Goal: Task Accomplishment & Management: Manage account settings

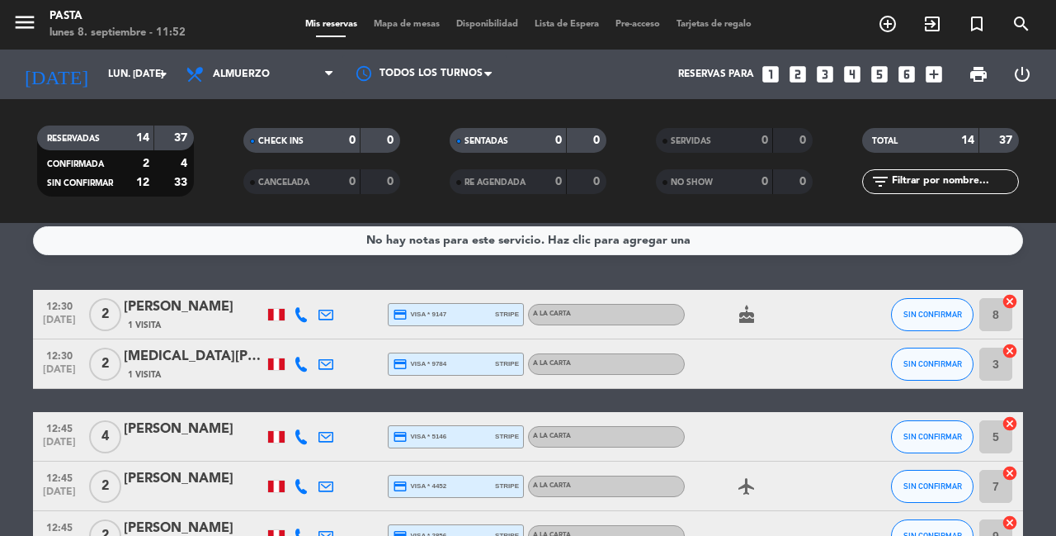
scroll to position [11, 0]
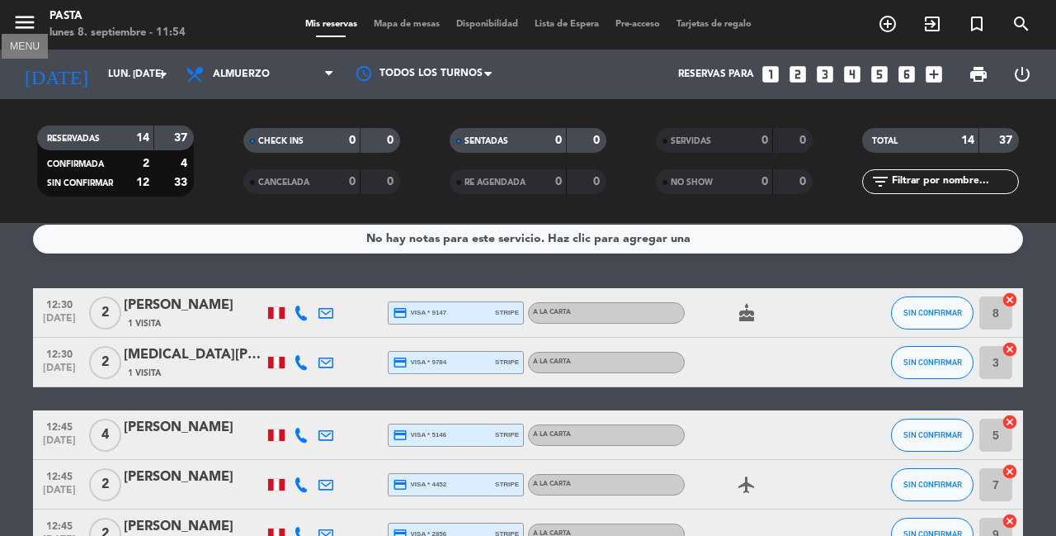
click at [27, 29] on icon "menu" at bounding box center [24, 22] width 25 height 25
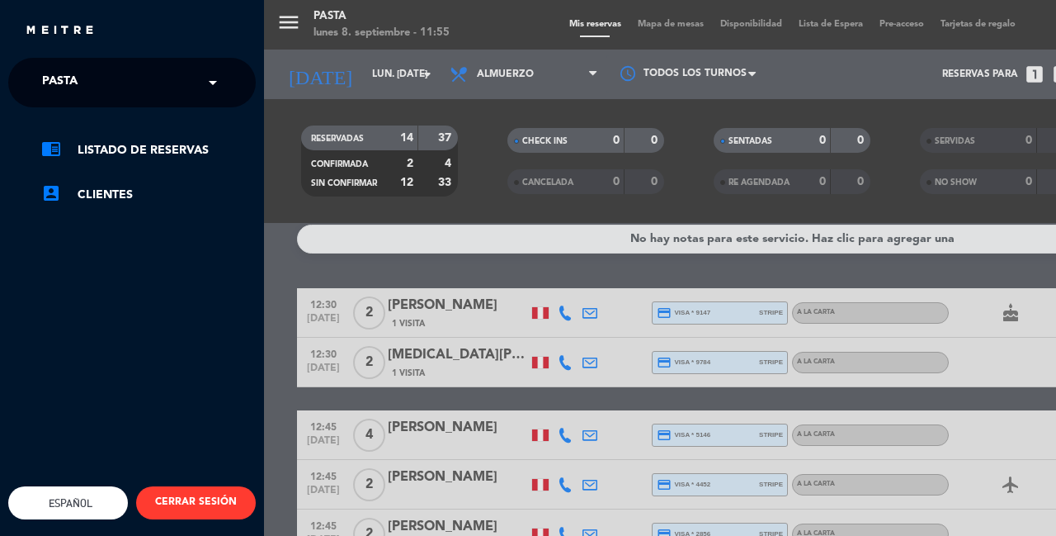
click at [207, 486] on button "CERRAR SESIÓN" at bounding box center [196, 502] width 120 height 33
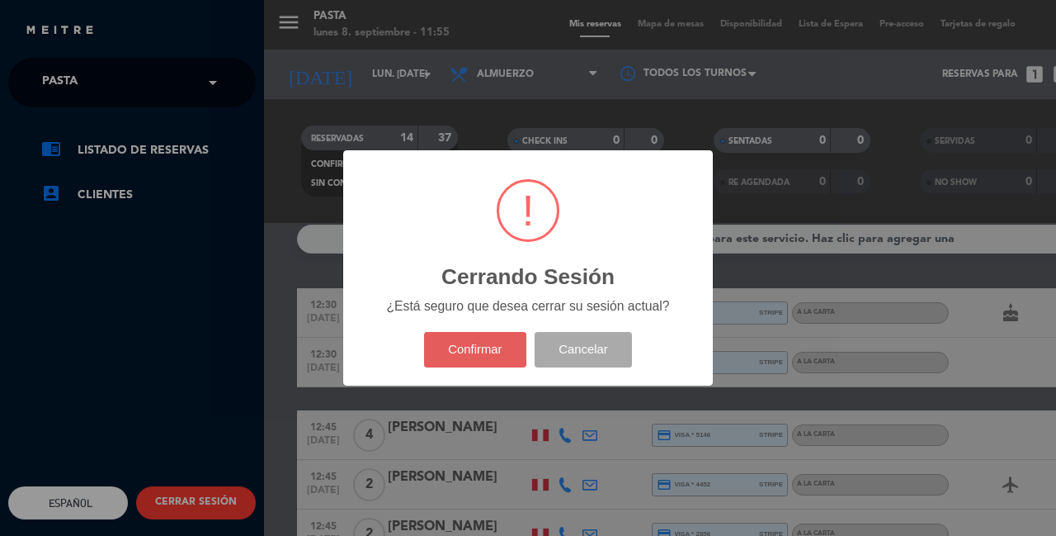
click at [489, 332] on button "Confirmar" at bounding box center [475, 349] width 103 height 35
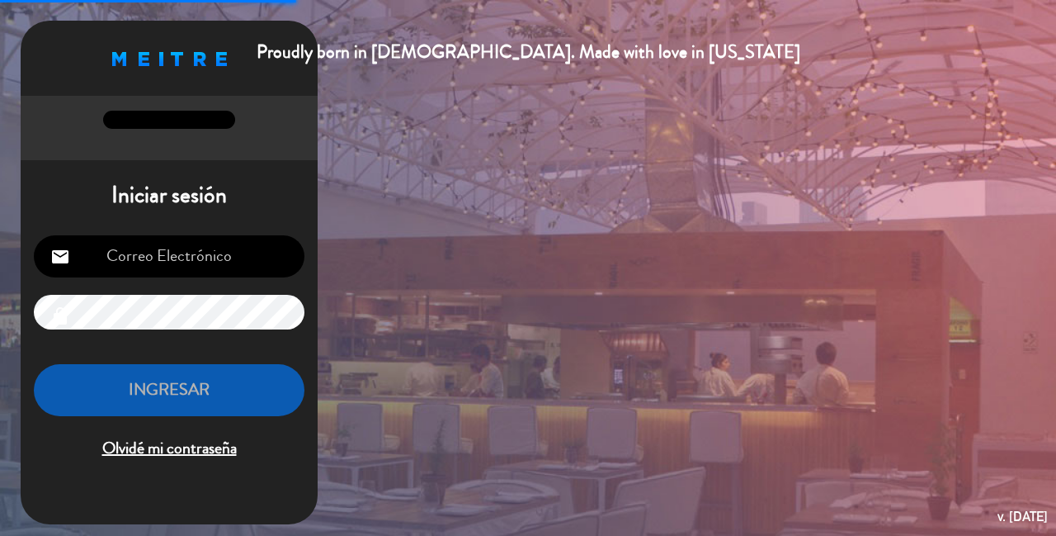
click at [189, 246] on input "email" at bounding box center [169, 256] width 271 height 42
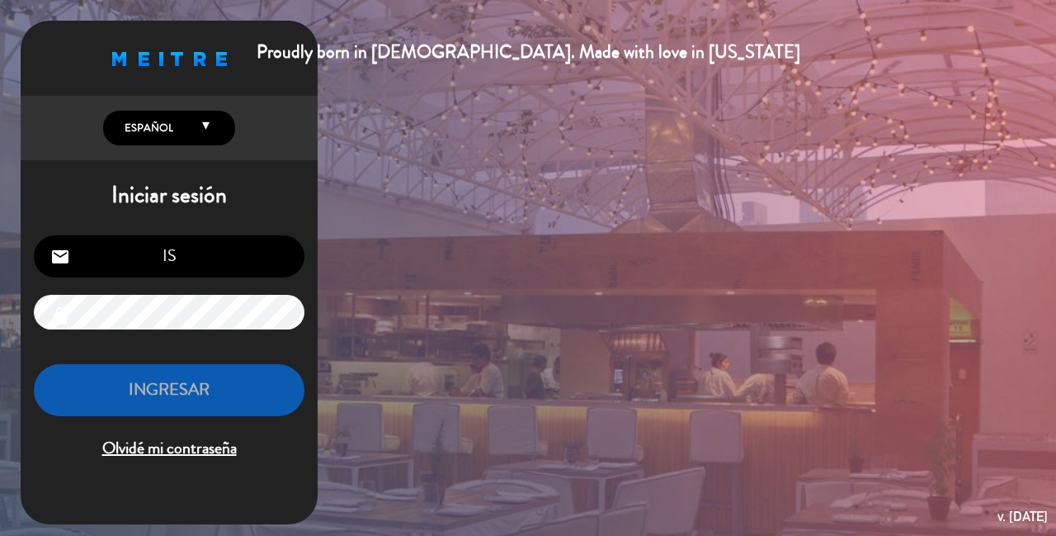
type input "I"
type input "[EMAIL_ADDRESS][DOMAIN_NAME]"
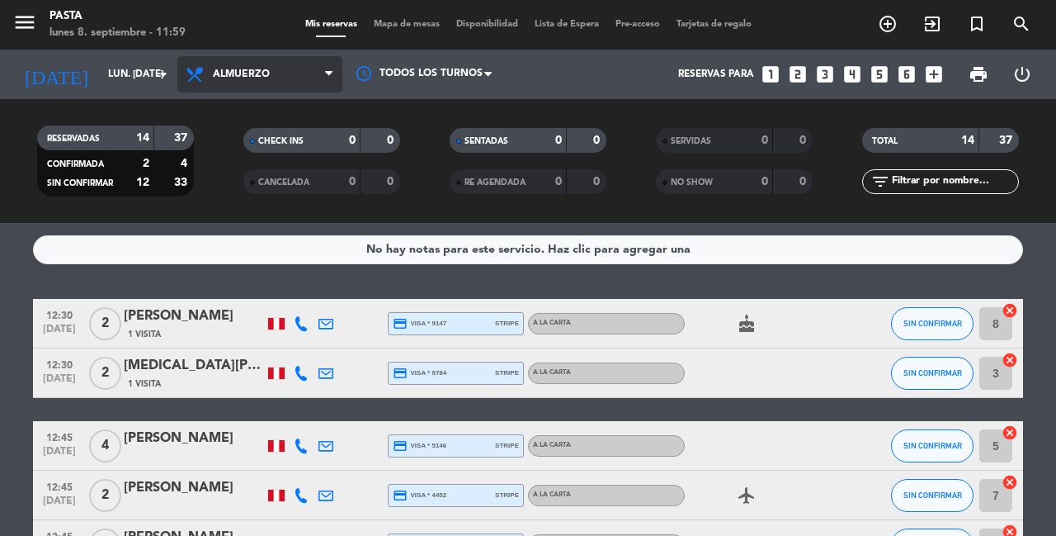
click at [262, 85] on span "Almuerzo" at bounding box center [259, 74] width 165 height 36
click at [313, 182] on div "menu Pasta lunes 8. septiembre - 11:59 Mis reservas Mapa de mesas Disponibilida…" at bounding box center [528, 111] width 1056 height 223
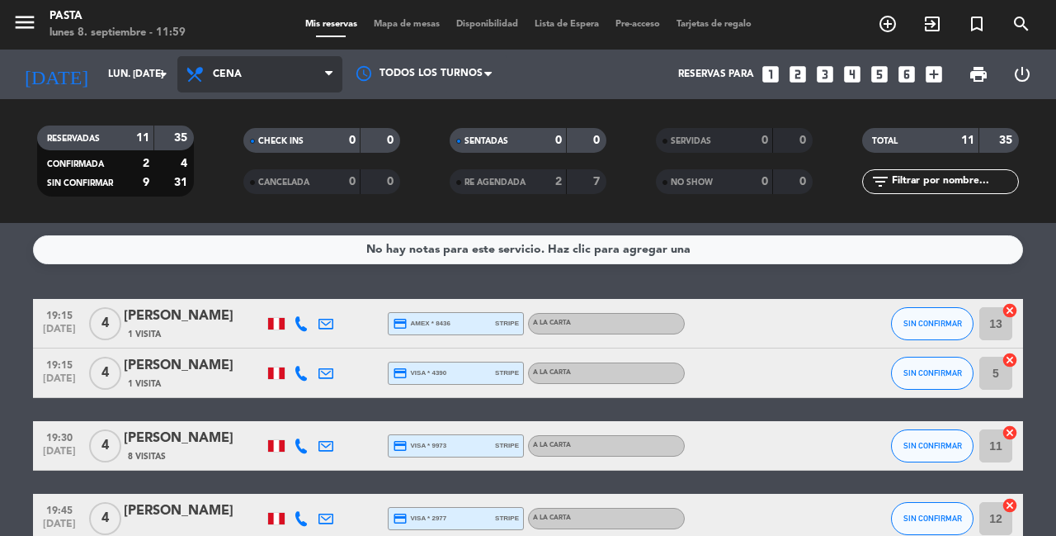
click at [273, 63] on span "Cena" at bounding box center [259, 74] width 165 height 36
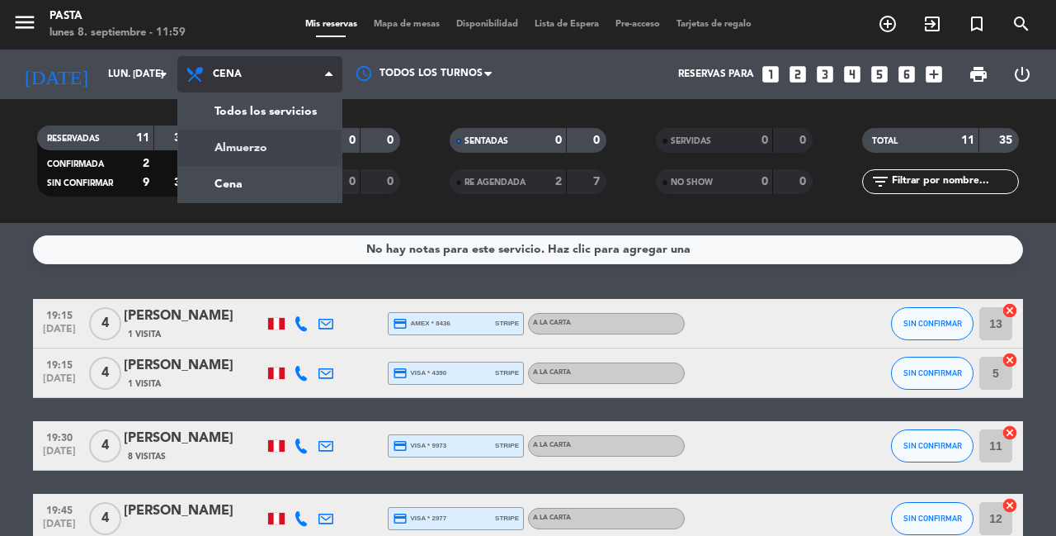
click at [276, 132] on div "menu Pasta lunes 8. septiembre - 11:59 Mis reservas Mapa de mesas Disponibilida…" at bounding box center [528, 111] width 1056 height 223
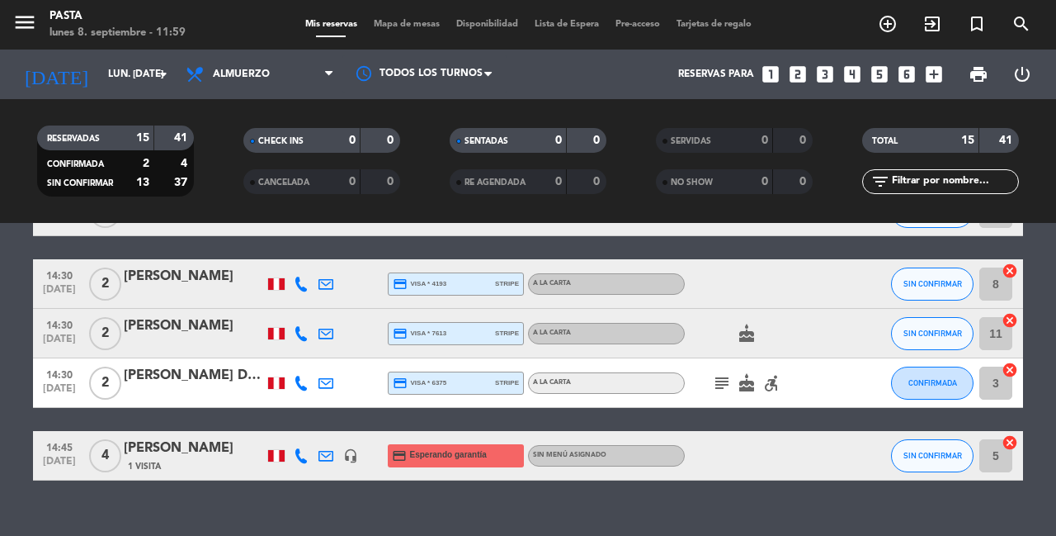
scroll to position [654, 0]
click at [772, 373] on icon "accessible_forward" at bounding box center [772, 383] width 20 height 20
click at [715, 373] on icon "subject" at bounding box center [722, 383] width 20 height 20
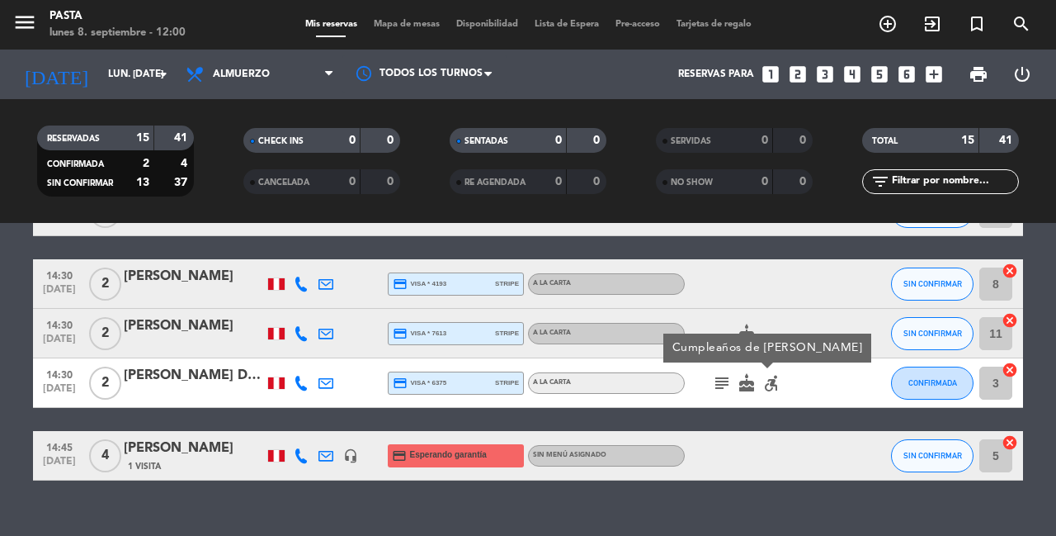
click at [239, 437] on div "[PERSON_NAME]" at bounding box center [194, 447] width 140 height 21
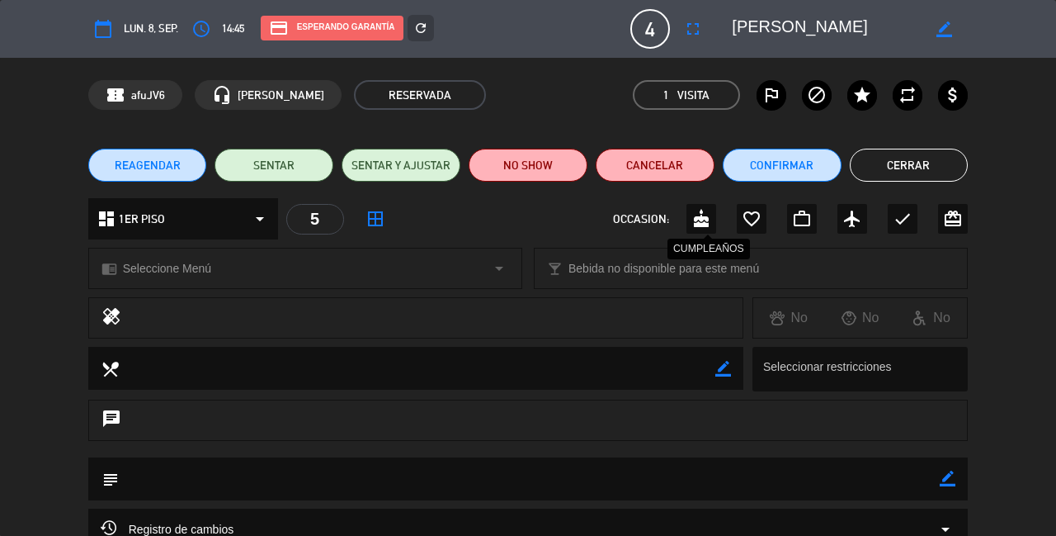
click at [699, 215] on icon "cake" at bounding box center [702, 219] width 20 height 20
click at [906, 171] on button "Cerrar" at bounding box center [909, 165] width 119 height 33
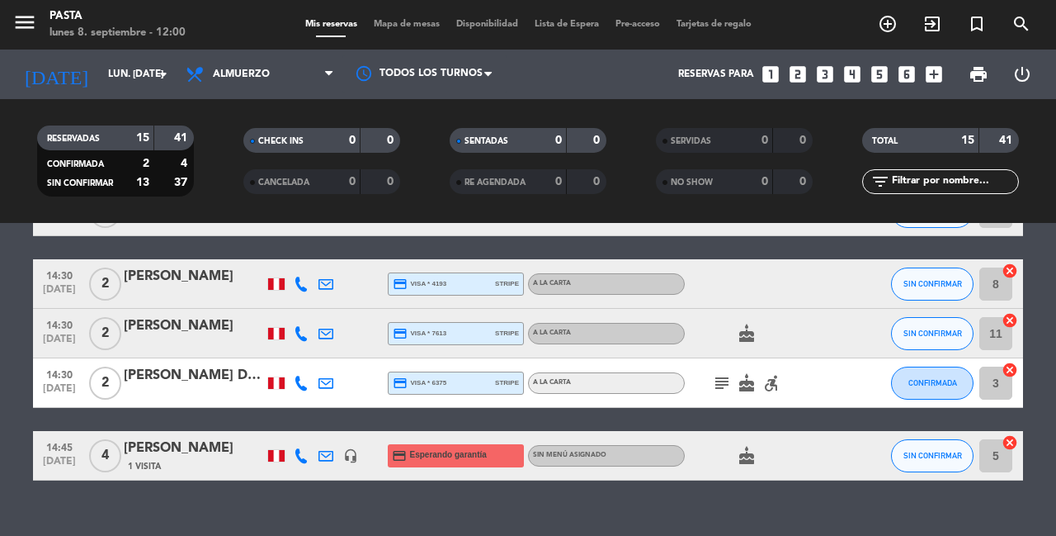
click at [914, 76] on icon "looks_6" at bounding box center [906, 74] width 21 height 21
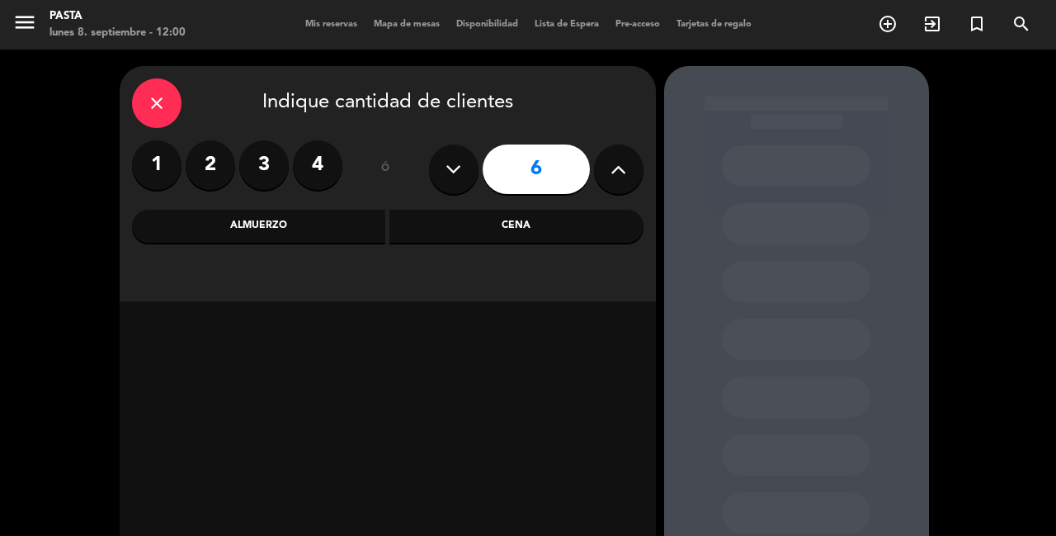
click at [612, 179] on icon at bounding box center [619, 169] width 16 height 25
type input "7"
click at [282, 220] on div "Almuerzo" at bounding box center [259, 226] width 254 height 33
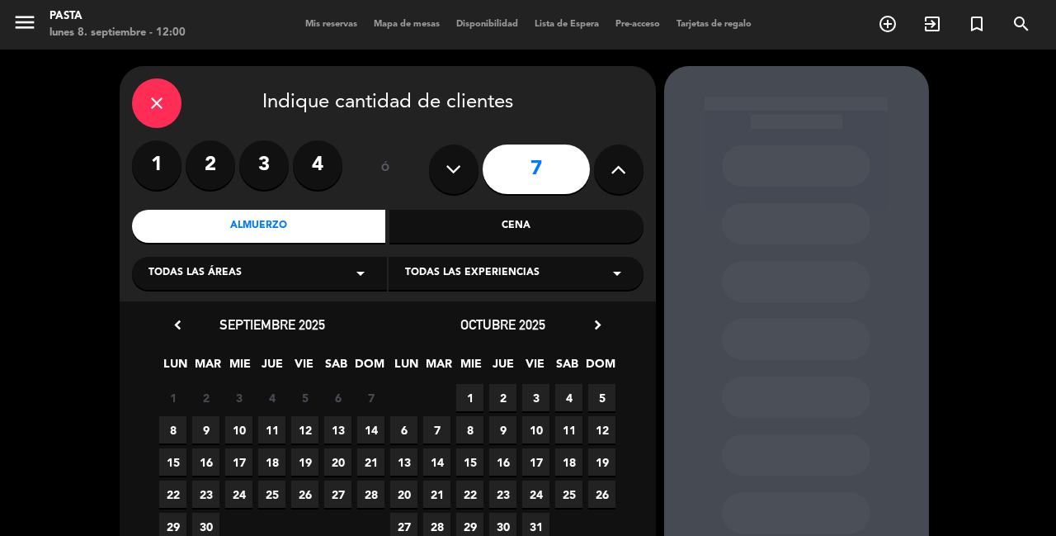
click at [261, 430] on span "11" at bounding box center [271, 429] width 27 height 27
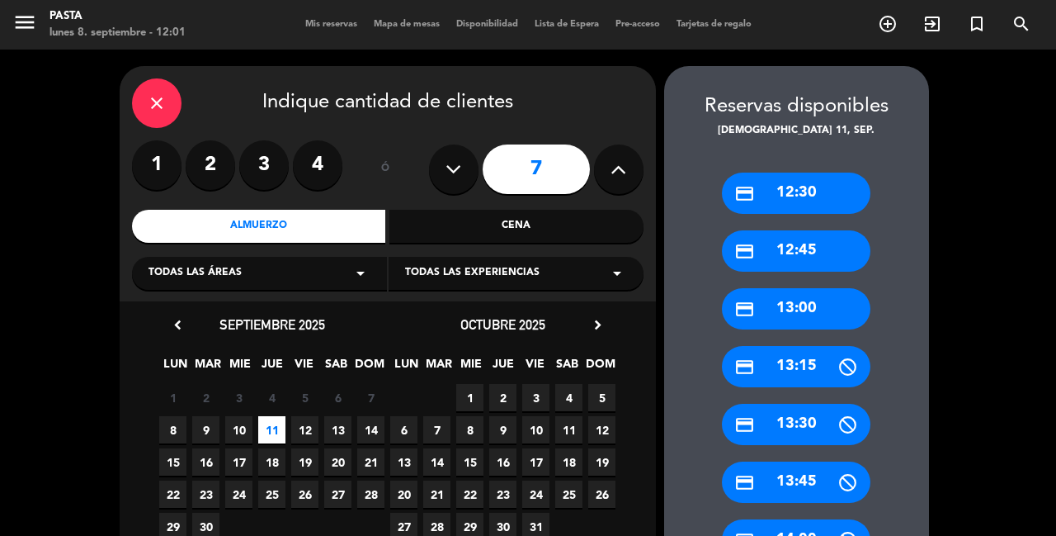
click at [155, 107] on icon "close" at bounding box center [157, 103] width 20 height 20
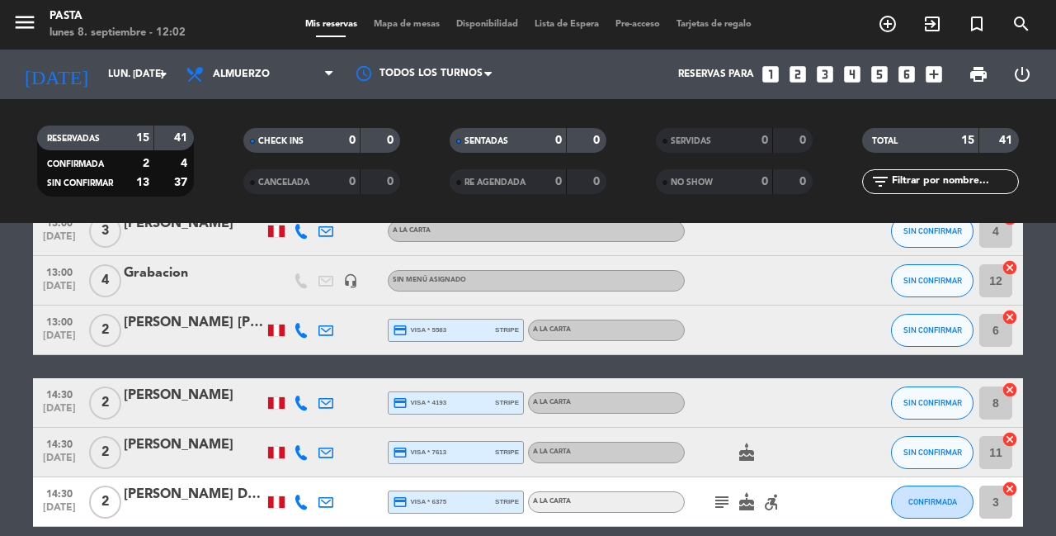
scroll to position [602, 0]
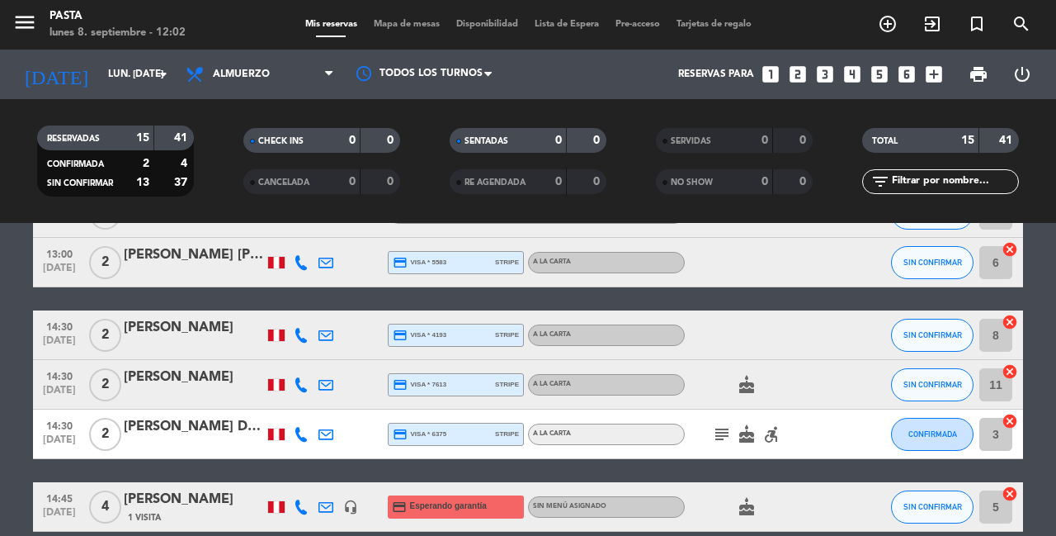
click at [201, 416] on div "[PERSON_NAME] De La [PERSON_NAME]" at bounding box center [194, 426] width 140 height 21
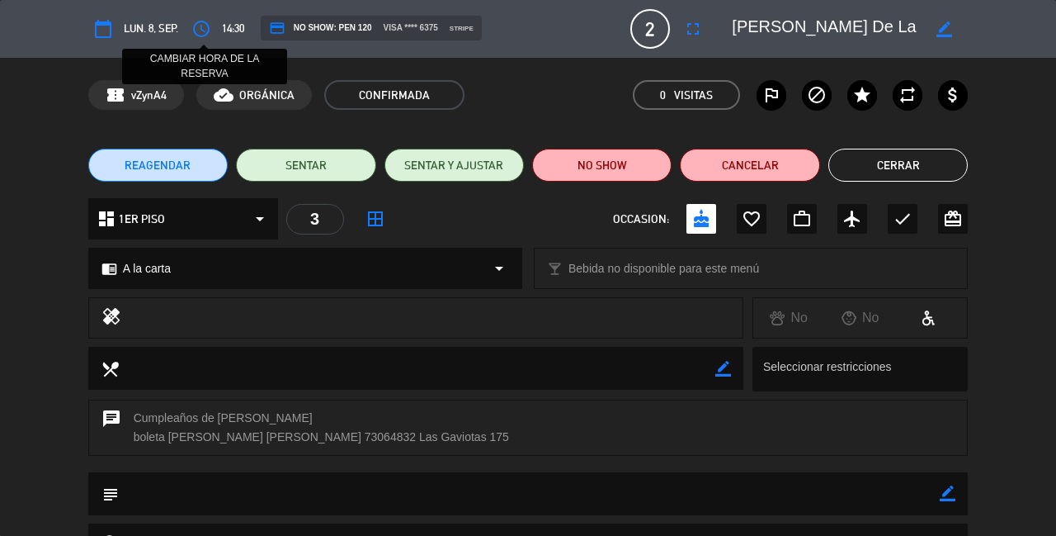
click at [195, 27] on icon "access_time" at bounding box center [201, 29] width 20 height 20
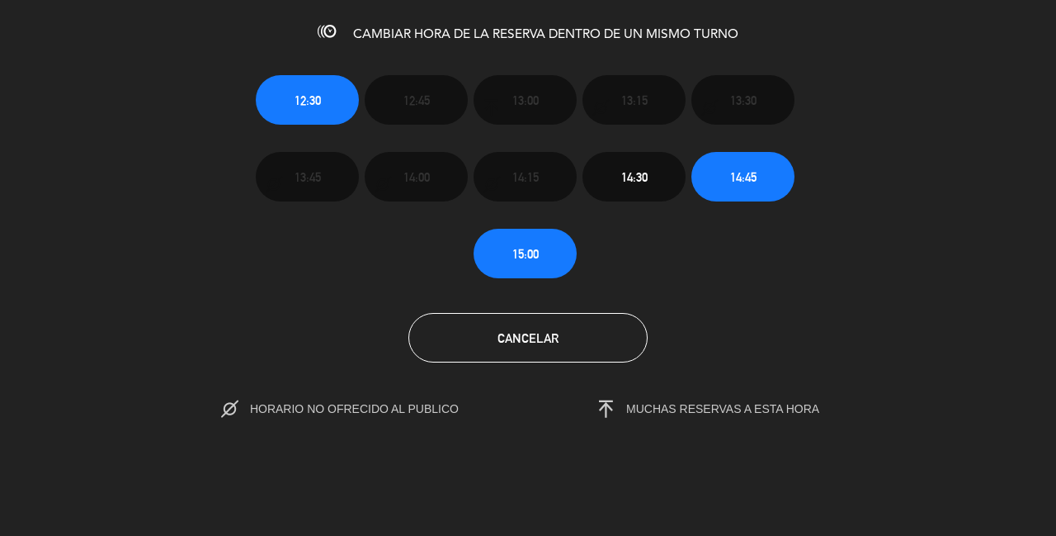
click at [555, 357] on section "12:30 12:45 13:00 13:15 13:30 13:45 14:00 14:15 14:30 14:45 15:00 Cancelar HORA…" at bounding box center [528, 234] width 1056 height 373
click at [555, 333] on button "Cancelar" at bounding box center [527, 338] width 239 height 50
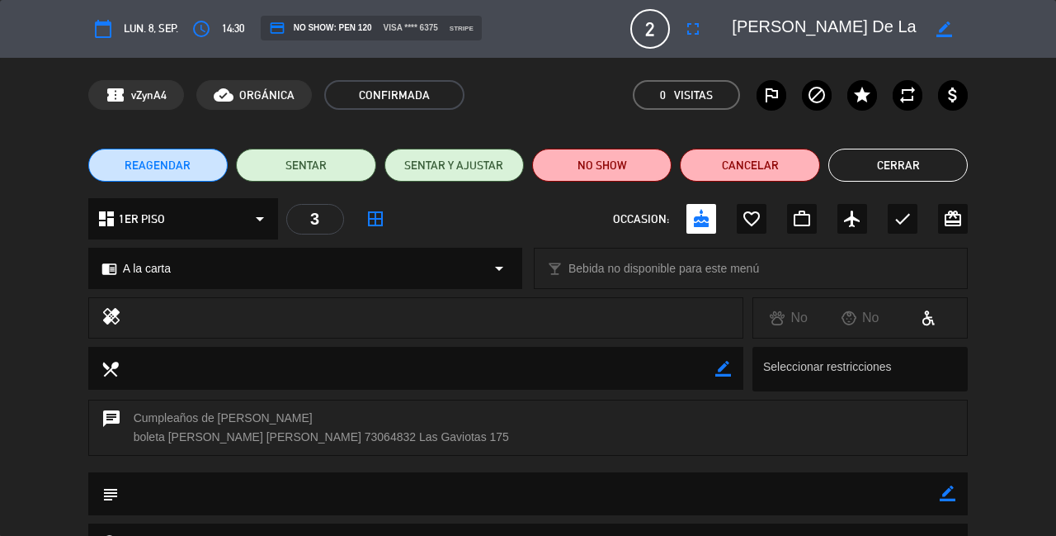
click at [881, 160] on button "Cerrar" at bounding box center [898, 165] width 139 height 33
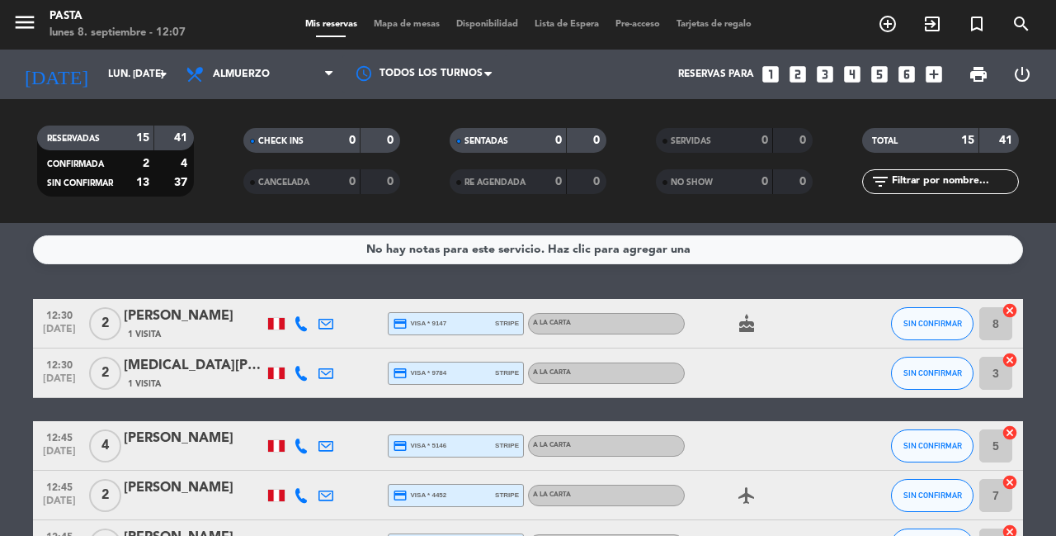
scroll to position [0, 0]
click at [132, 67] on input "lun. [DATE]" at bounding box center [165, 74] width 131 height 28
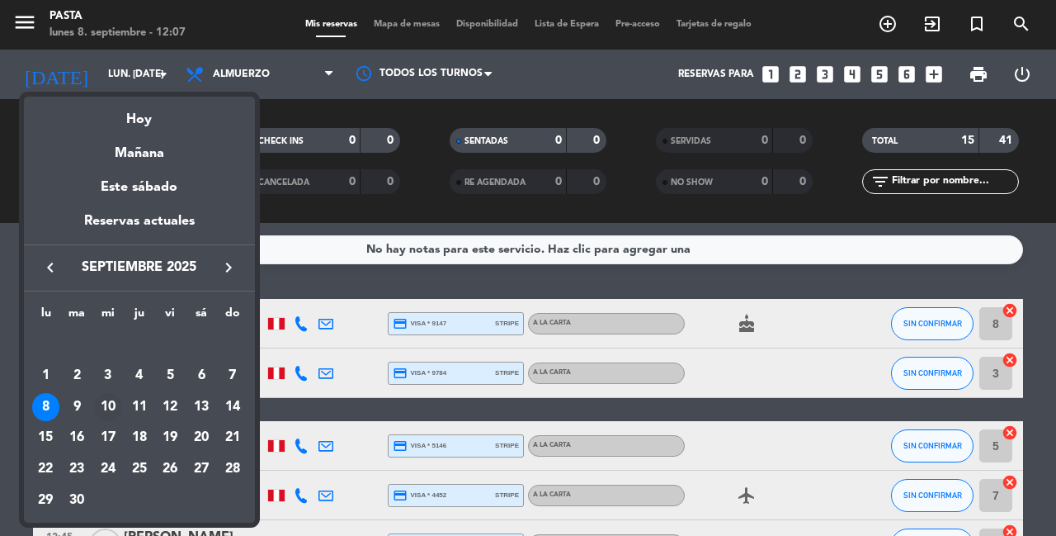
click at [110, 393] on div "10" at bounding box center [108, 407] width 28 height 28
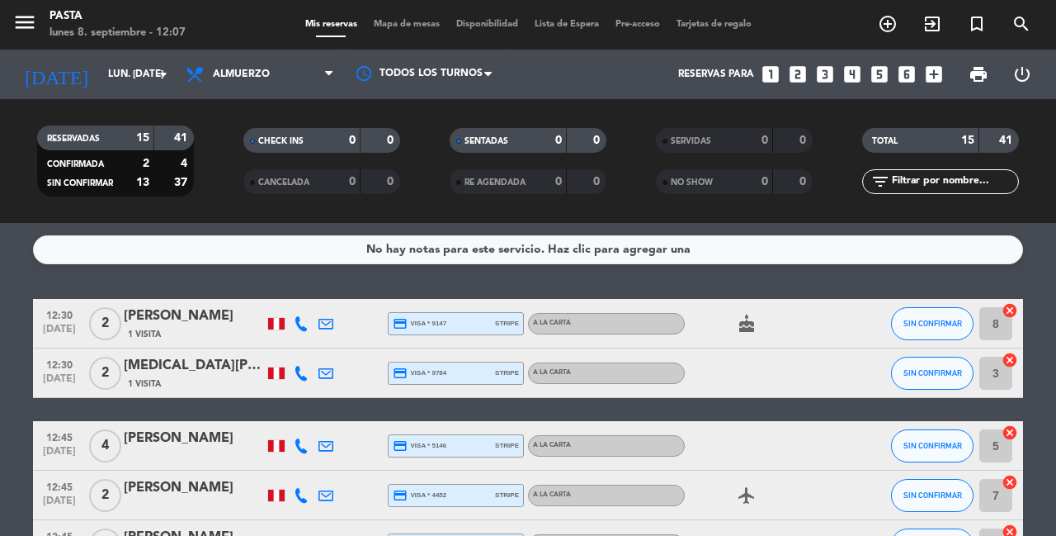
type input "mié. [DATE]"
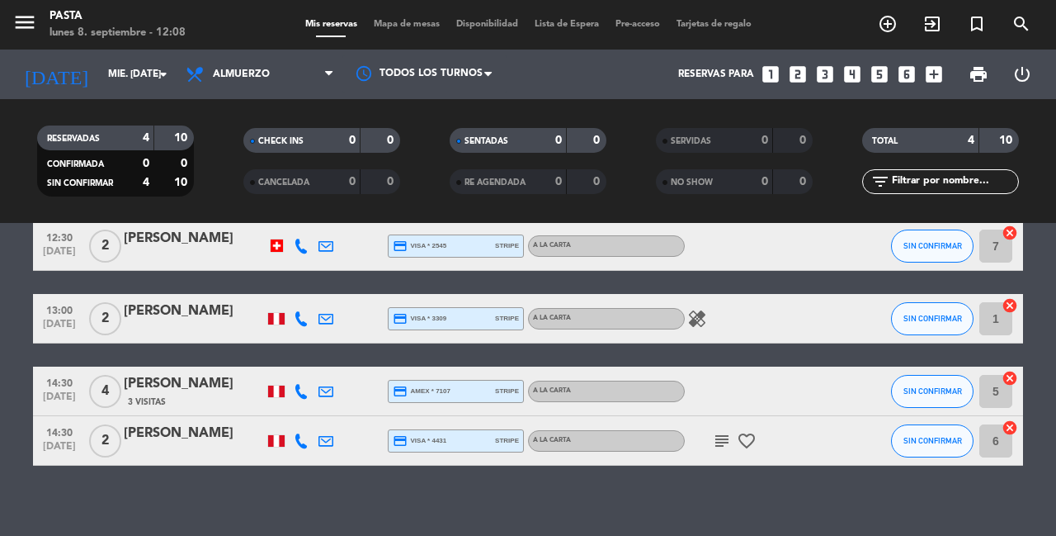
scroll to position [77, 0]
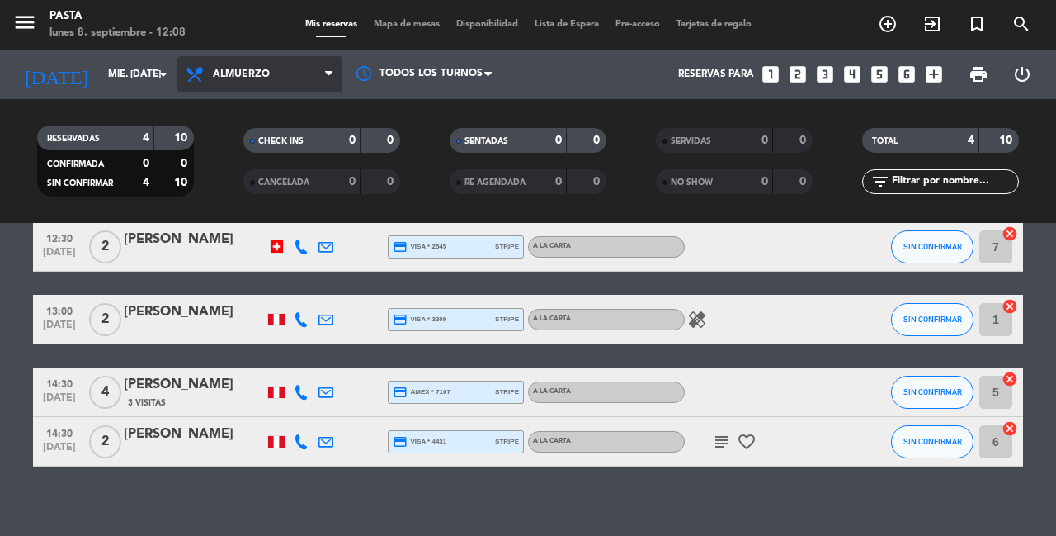
click at [242, 75] on span "Almuerzo" at bounding box center [241, 74] width 57 height 12
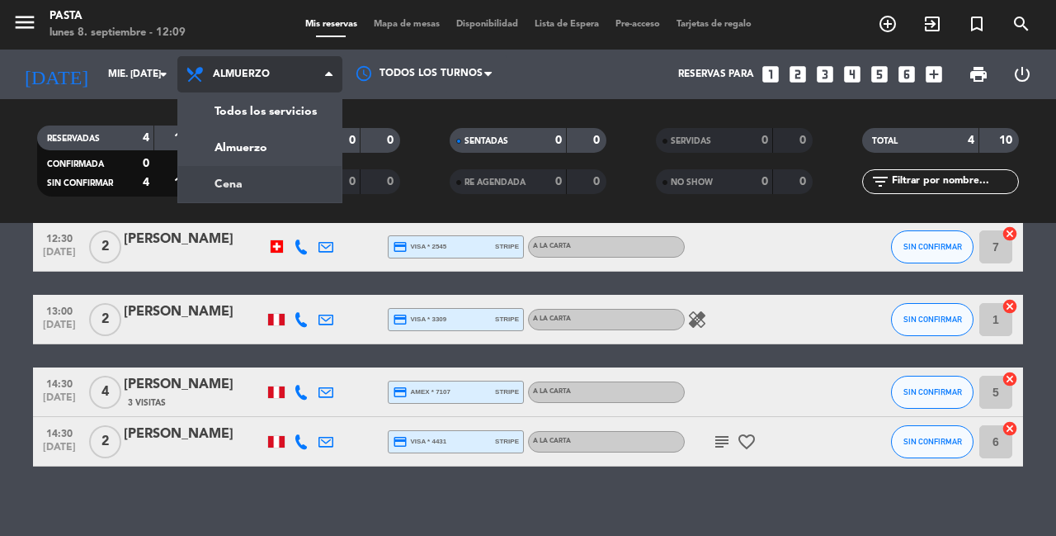
click at [244, 182] on div "menu Pasta lunes 8. septiembre - 12:09 Mis reservas Mapa de mesas Disponibilida…" at bounding box center [528, 111] width 1056 height 223
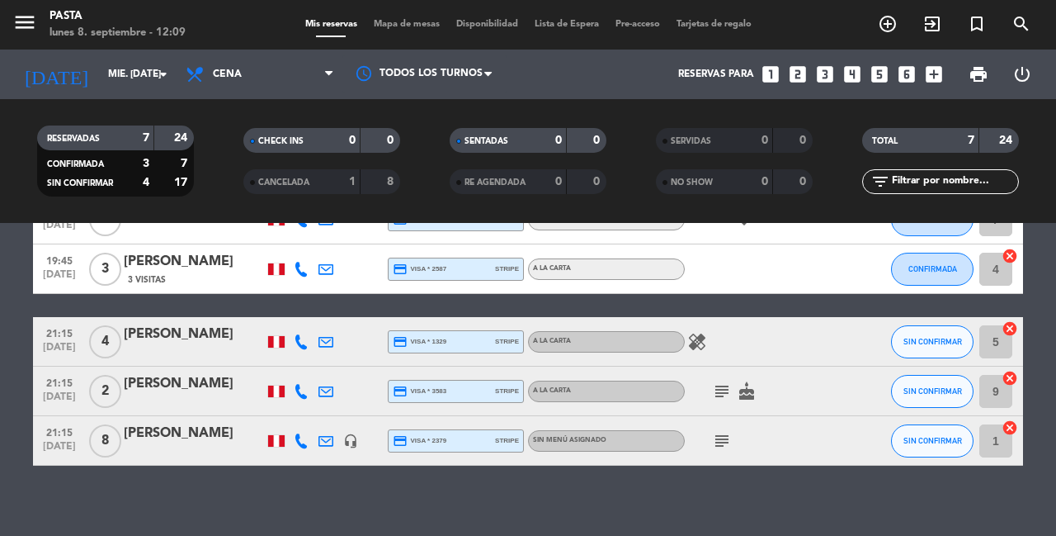
scroll to position [225, 0]
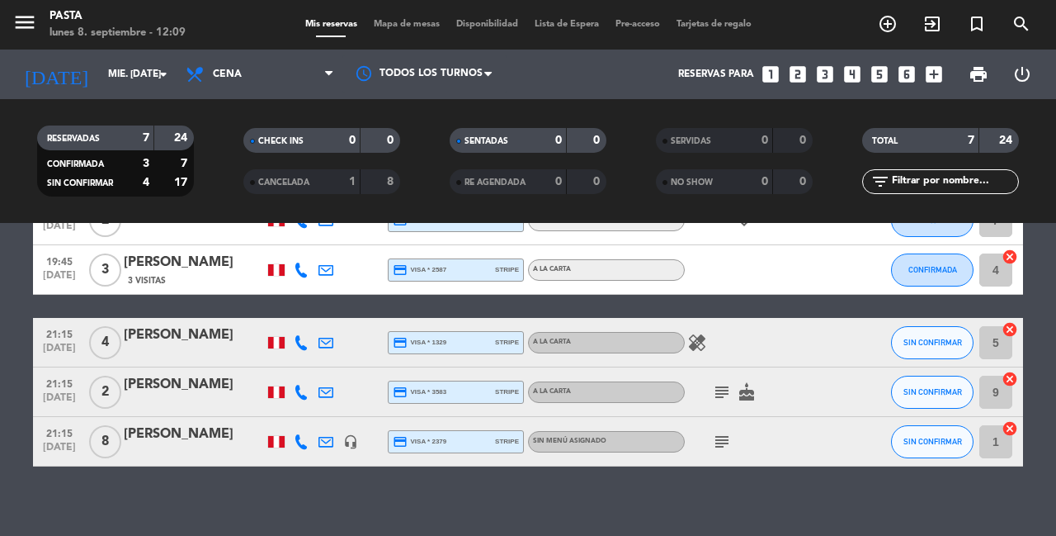
click at [343, 434] on icon "headset_mic" at bounding box center [350, 441] width 15 height 15
click at [352, 481] on div "No hay notas para este servicio. Haz clic para agregar una 19:30 [DATE] 3 [PERS…" at bounding box center [528, 379] width 1056 height 313
click at [722, 432] on icon "subject" at bounding box center [722, 442] width 20 height 20
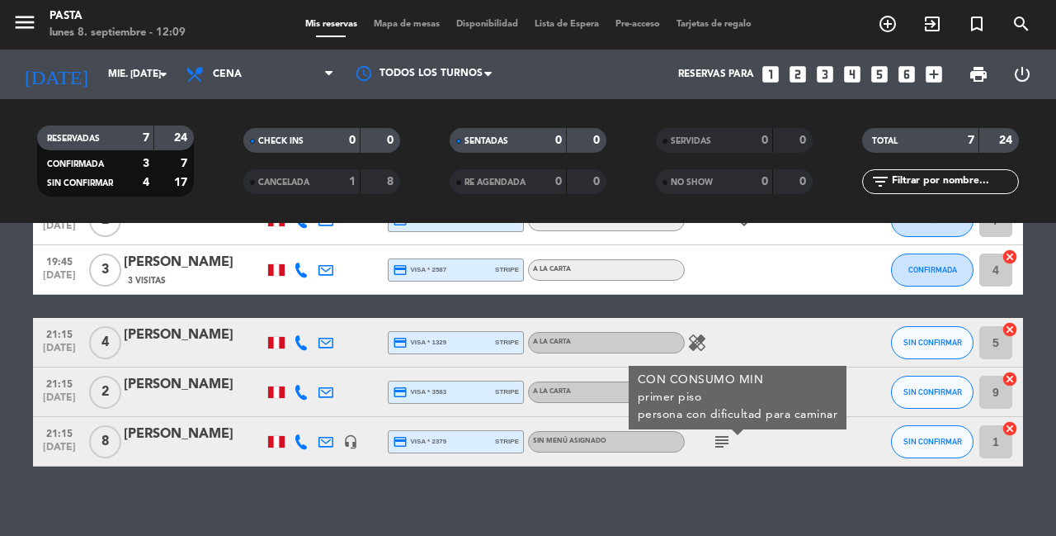
click at [735, 482] on div "No hay notas para este servicio. Haz clic para agregar una 19:30 [DATE] 3 [PERS…" at bounding box center [528, 379] width 1056 height 313
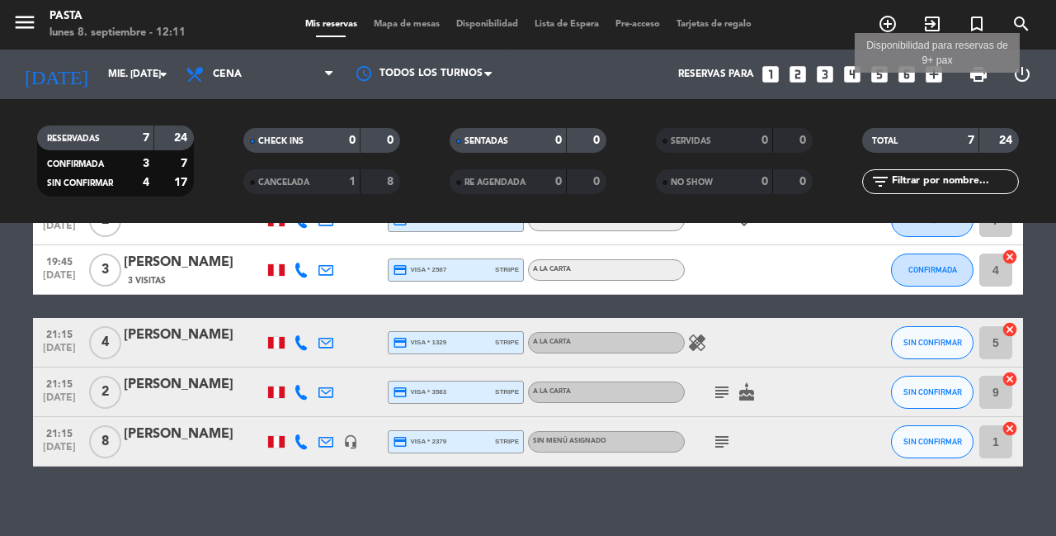
click at [941, 73] on icon "add_box" at bounding box center [933, 74] width 21 height 21
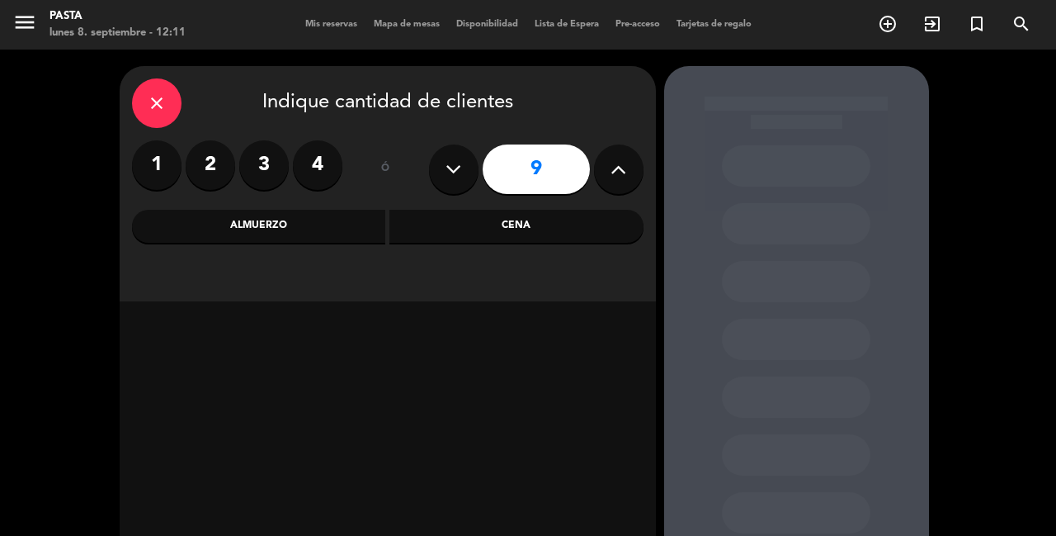
click at [615, 163] on icon at bounding box center [619, 169] width 16 height 25
click at [449, 230] on div "Cena" at bounding box center [517, 226] width 254 height 33
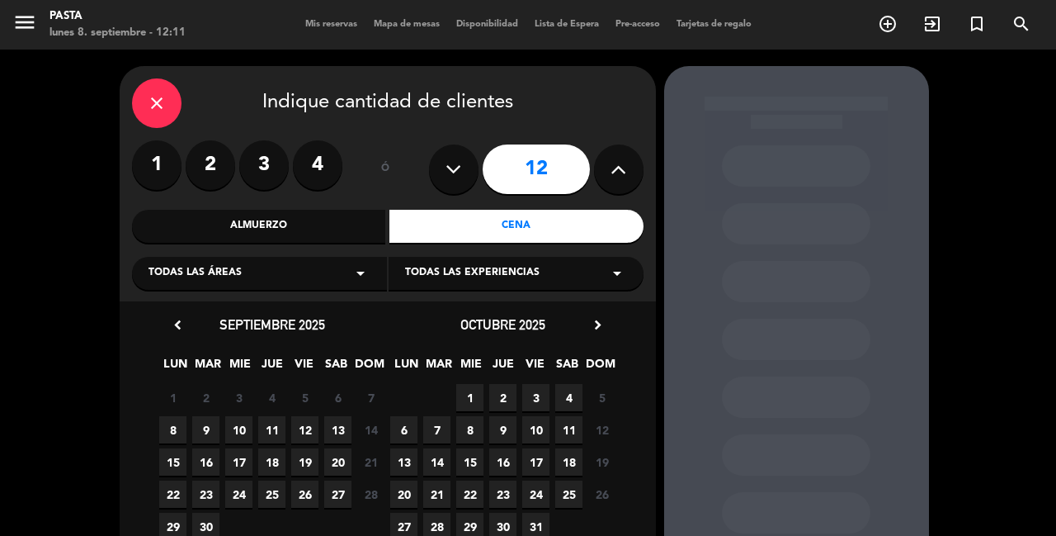
click at [241, 420] on span "10" at bounding box center [238, 429] width 27 height 27
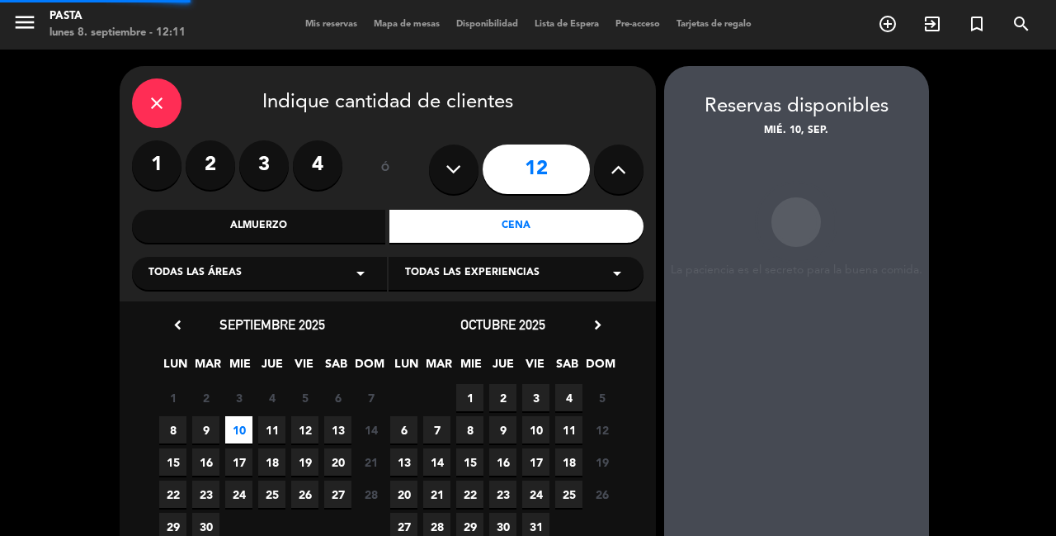
scroll to position [66, 0]
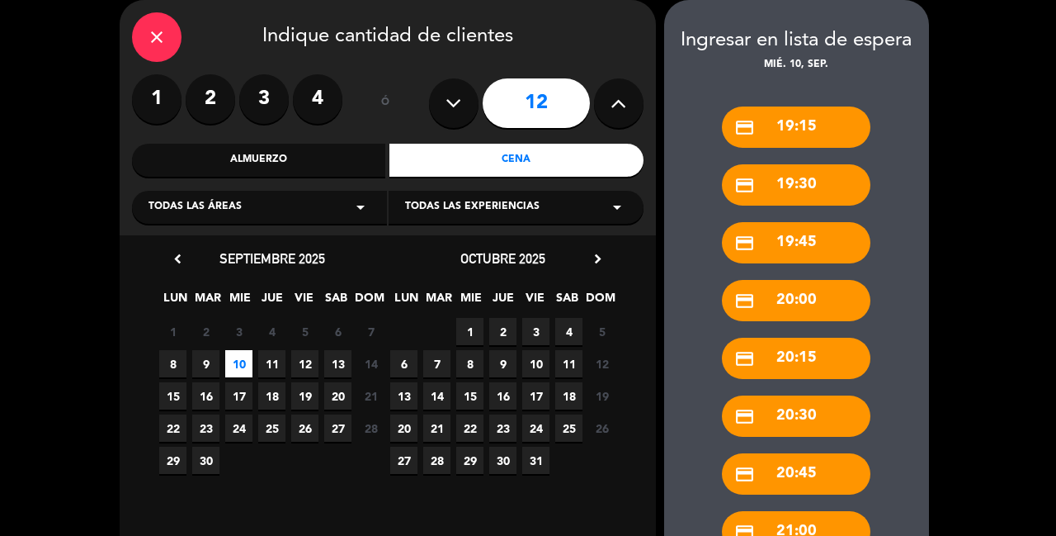
click at [455, 96] on icon at bounding box center [454, 103] width 16 height 25
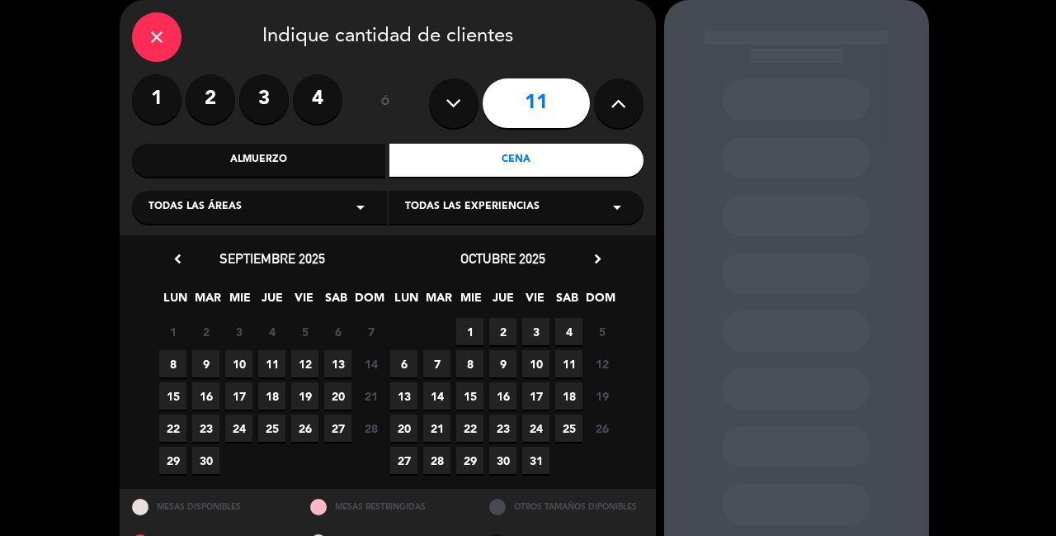
click at [242, 350] on span "10" at bounding box center [238, 363] width 27 height 27
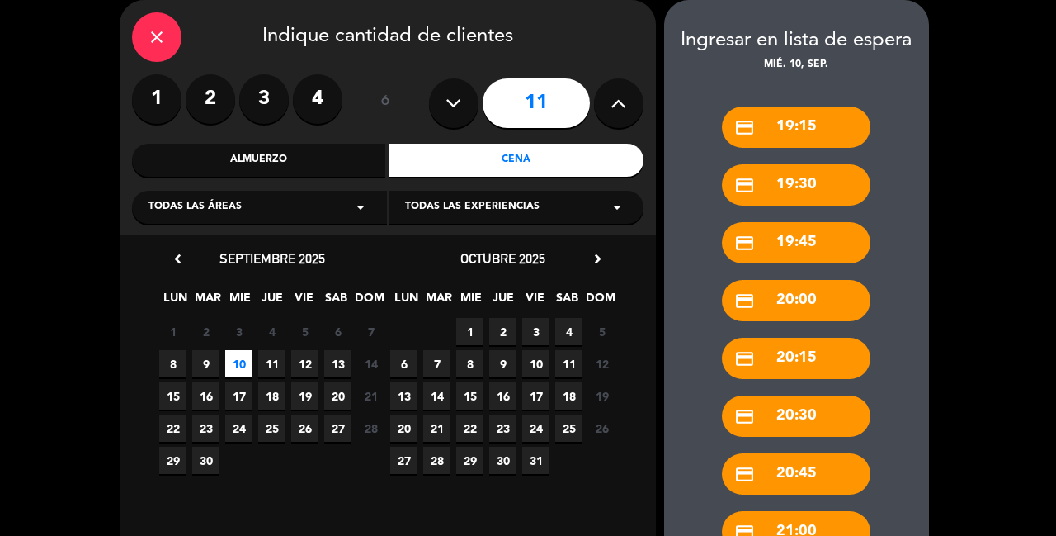
click at [450, 102] on icon at bounding box center [454, 103] width 16 height 25
type input "10"
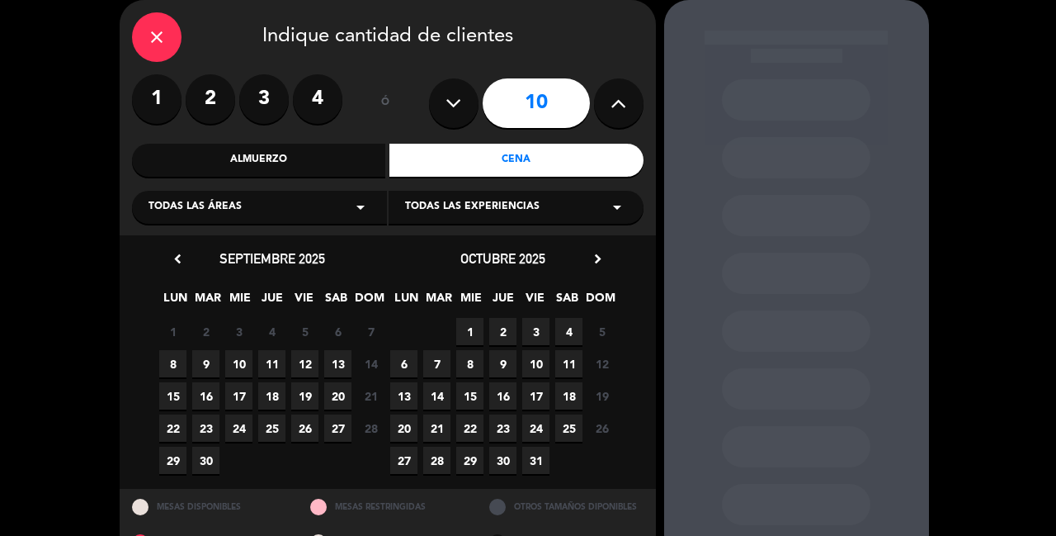
click at [238, 357] on span "10" at bounding box center [238, 363] width 27 height 27
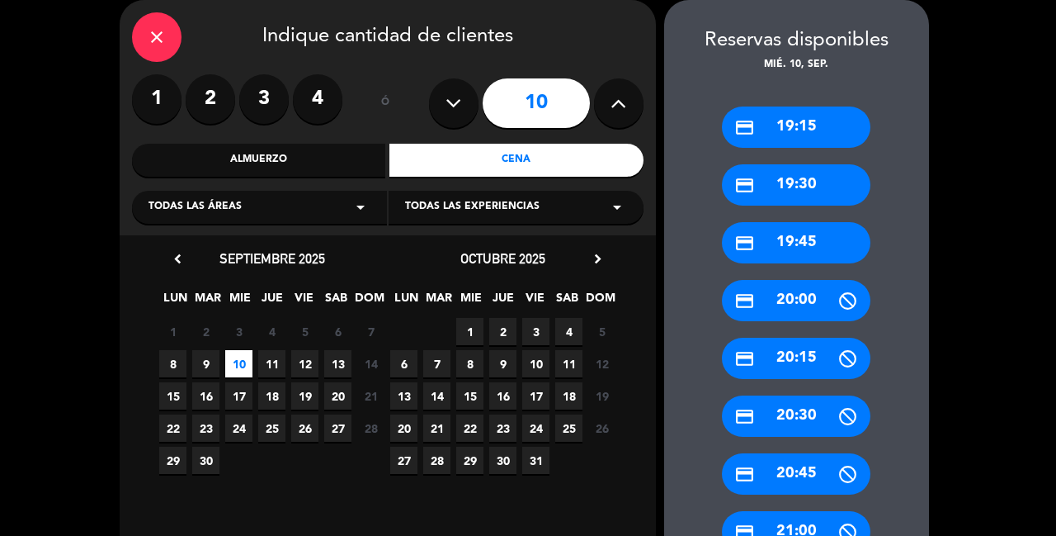
click at [784, 222] on div "credit_card 19:45" at bounding box center [796, 242] width 149 height 41
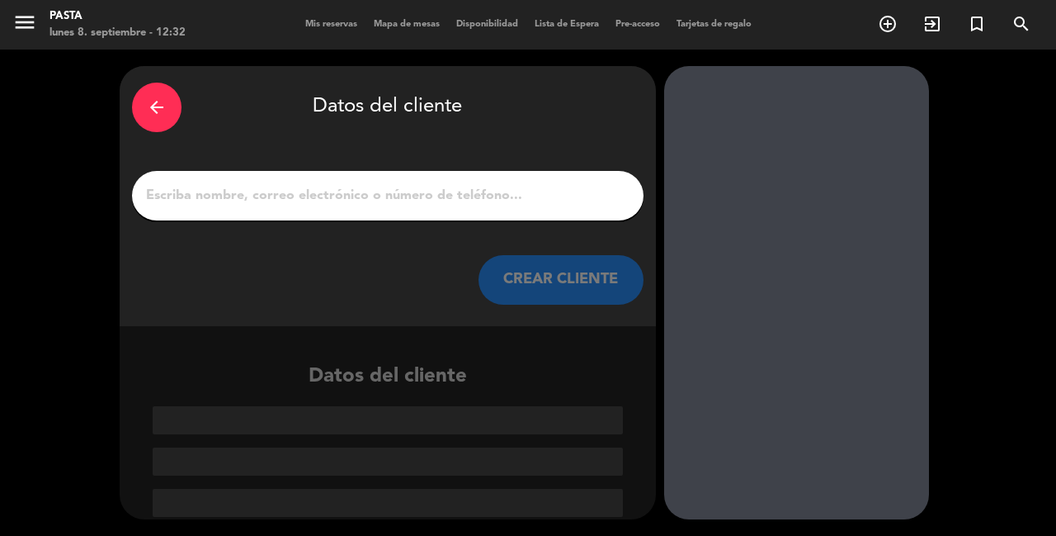
click at [166, 112] on div "arrow_back" at bounding box center [157, 108] width 50 height 50
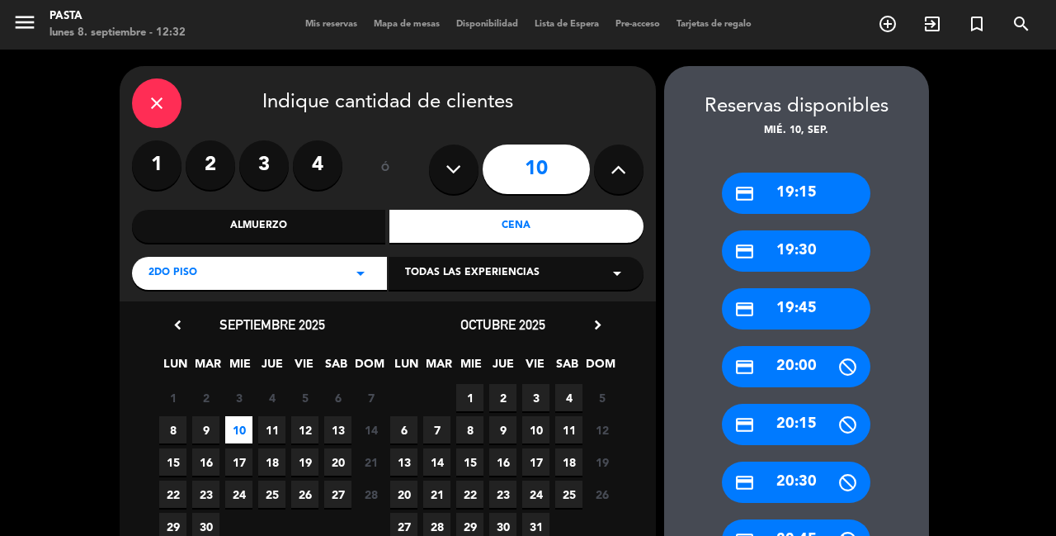
click at [776, 189] on div "credit_card 19:15" at bounding box center [796, 192] width 149 height 41
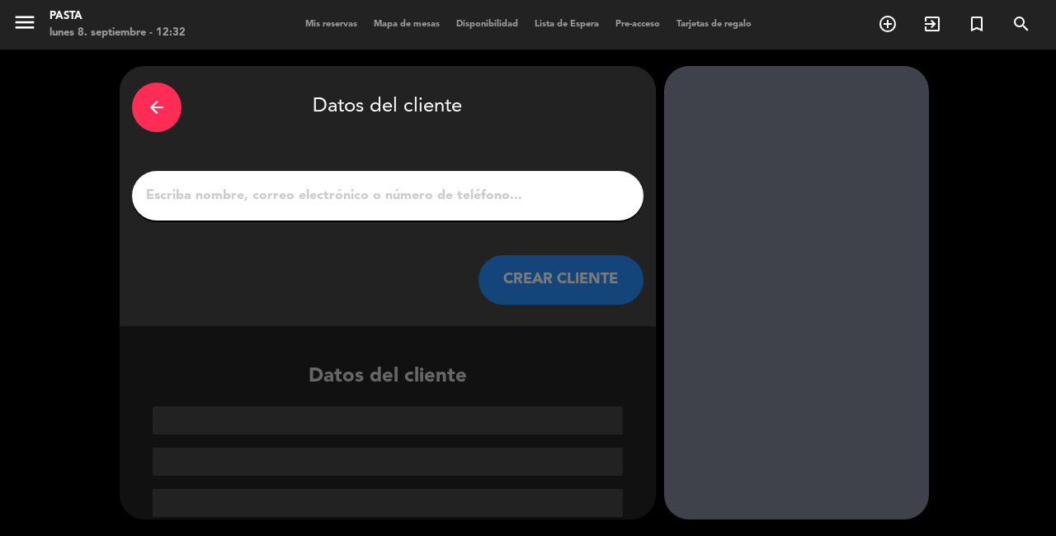
click at [384, 192] on input "1" at bounding box center [387, 195] width 487 height 23
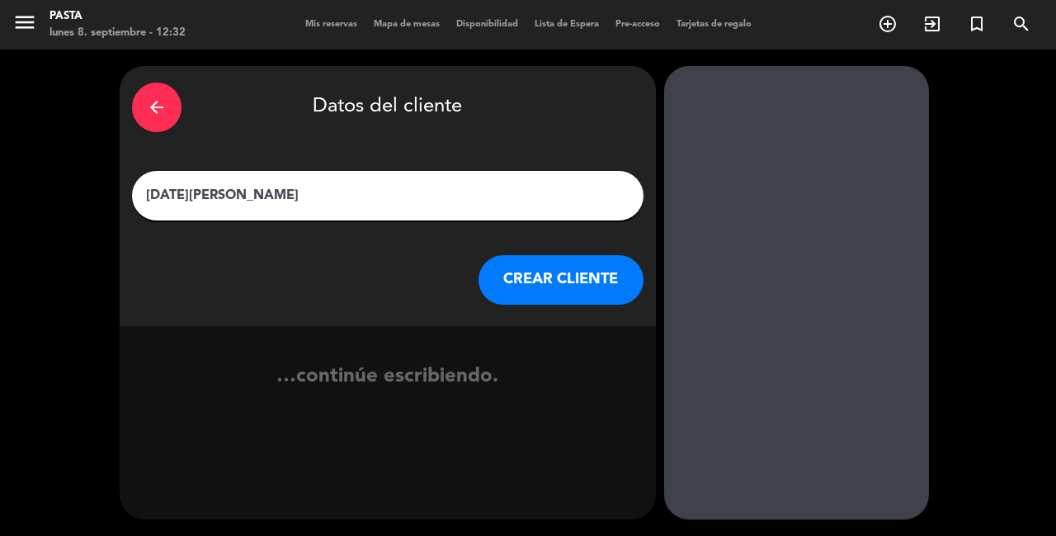
type input "[DATE][PERSON_NAME]"
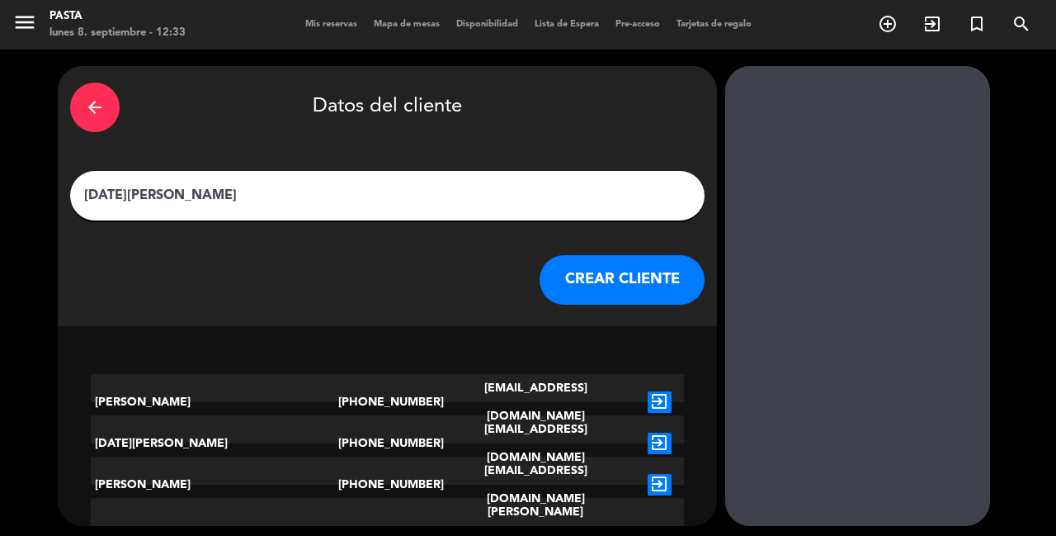
click at [120, 97] on div "arrow_back" at bounding box center [95, 108] width 50 height 50
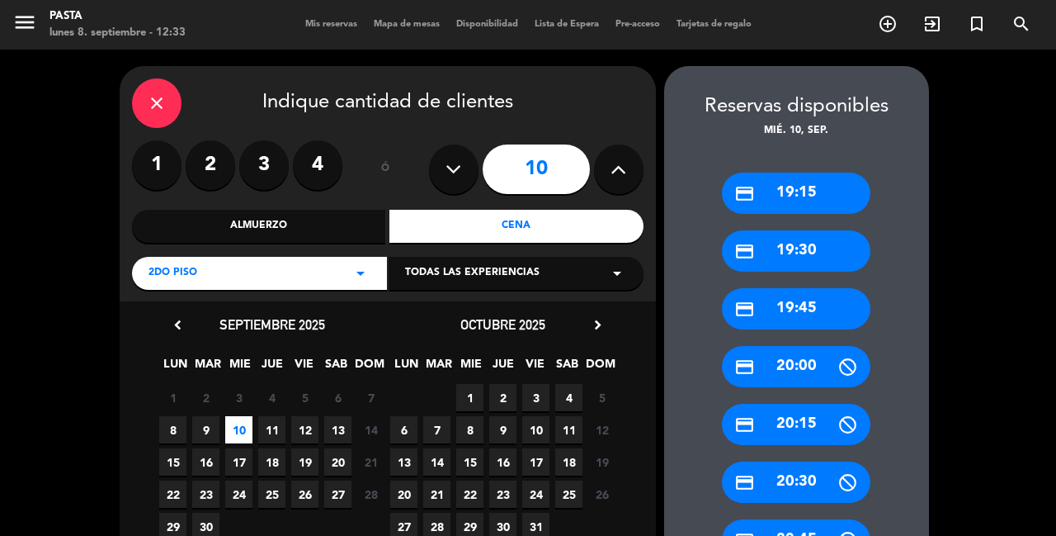
click at [621, 164] on icon at bounding box center [619, 169] width 16 height 25
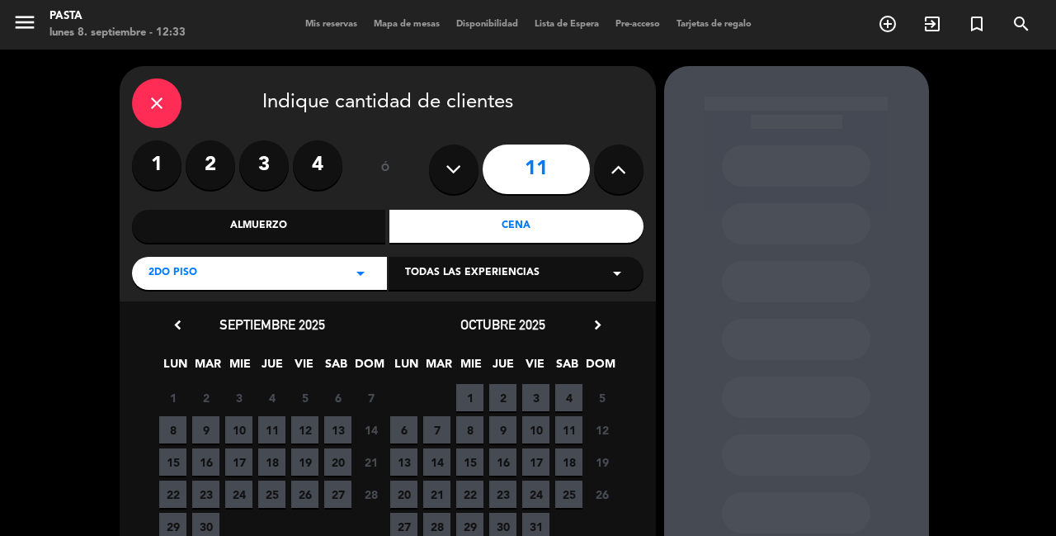
click at [237, 420] on span "10" at bounding box center [238, 429] width 27 height 27
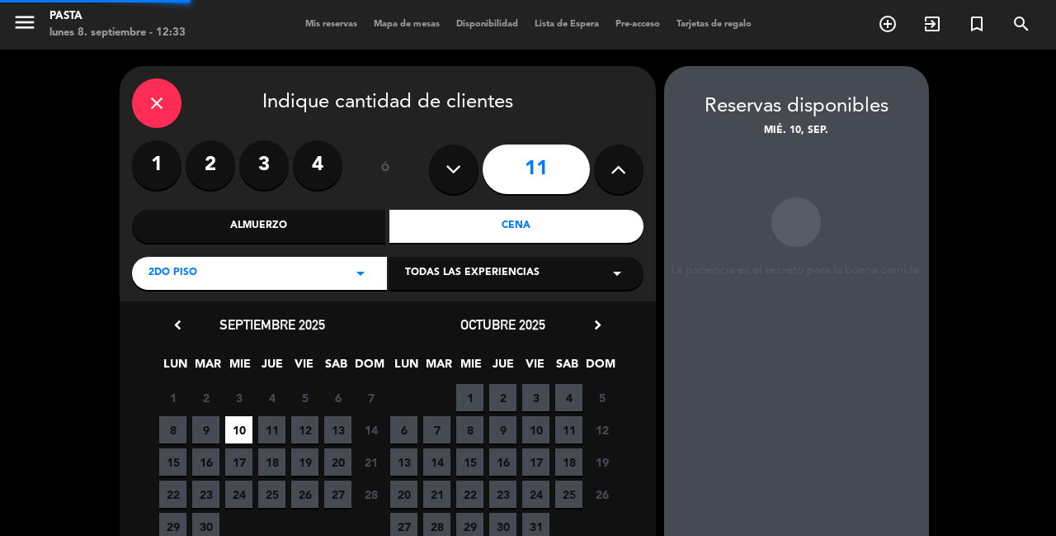
scroll to position [66, 0]
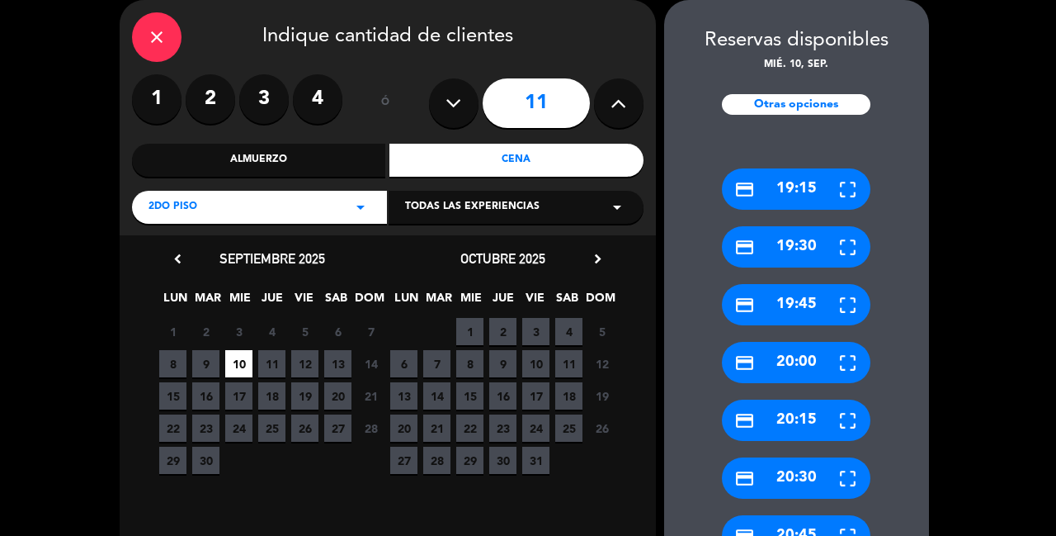
click at [616, 97] on icon at bounding box center [619, 103] width 16 height 25
type input "12"
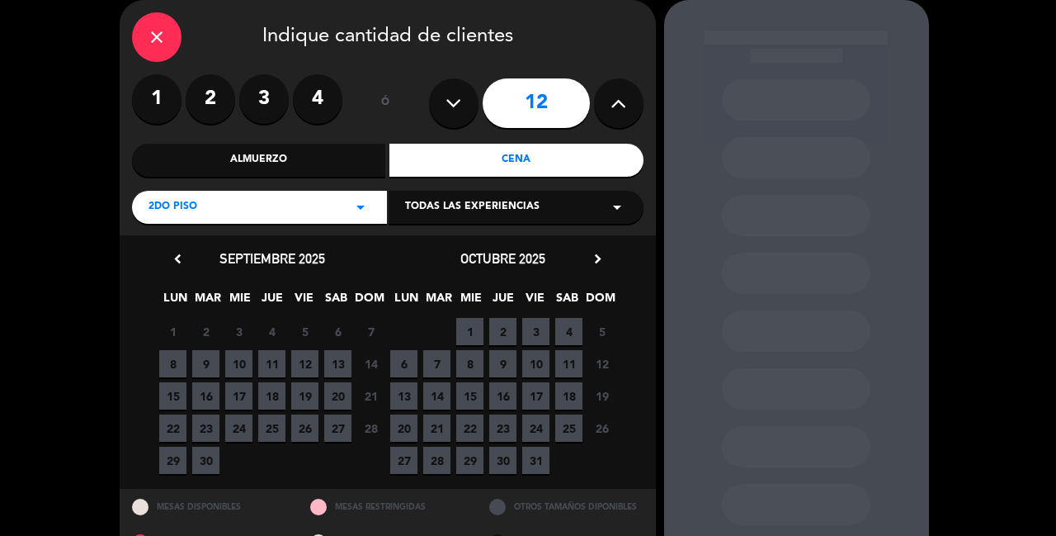
click at [234, 354] on span "10" at bounding box center [238, 363] width 27 height 27
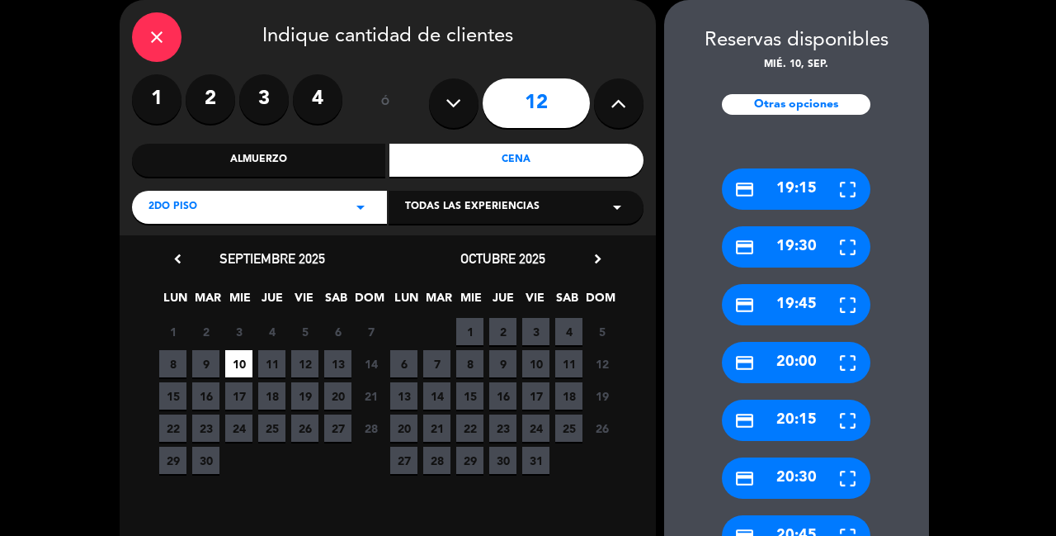
click at [803, 178] on div "credit_card 19:15" at bounding box center [796, 188] width 149 height 41
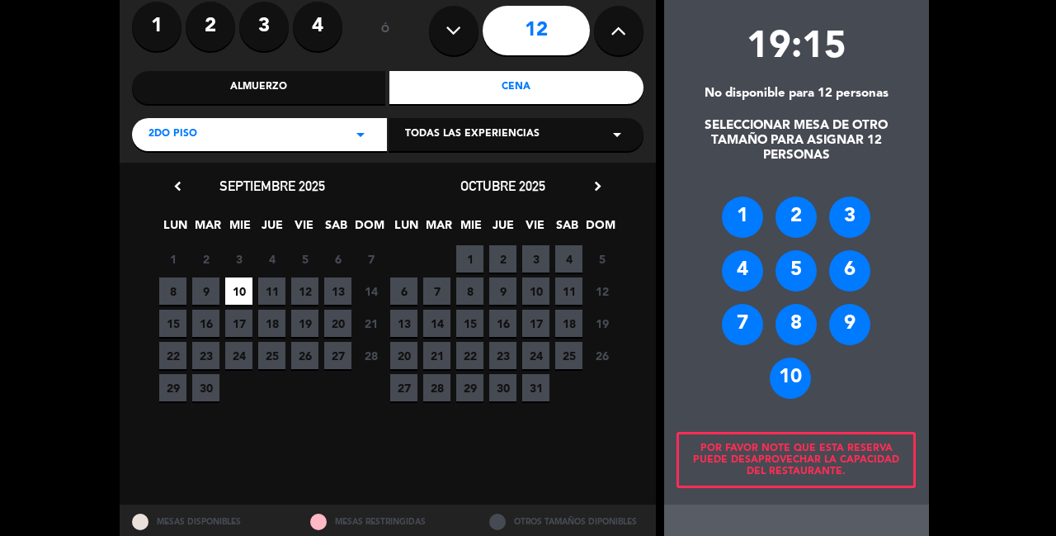
scroll to position [139, 0]
click at [801, 357] on div "10" at bounding box center [790, 377] width 41 height 41
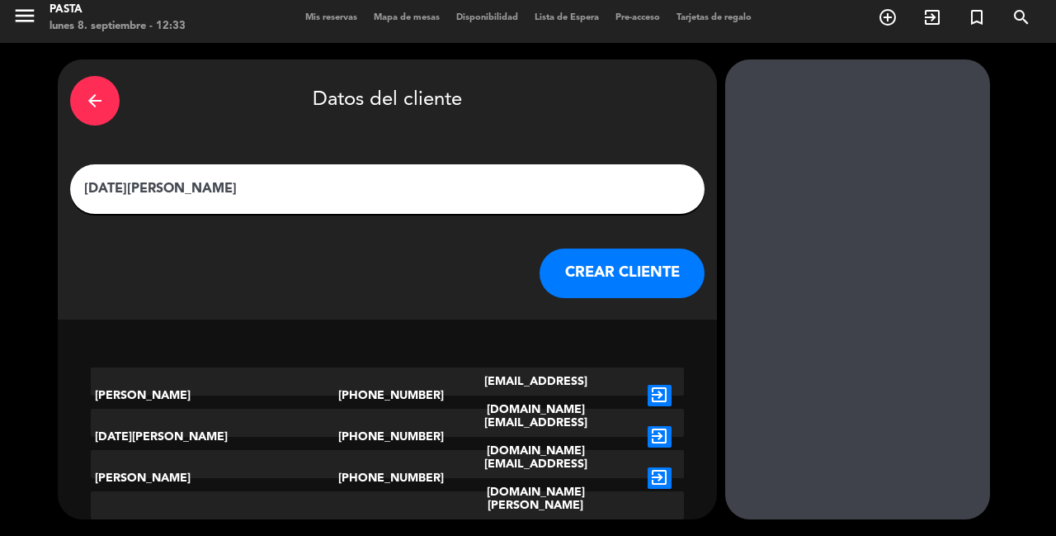
scroll to position [1, 0]
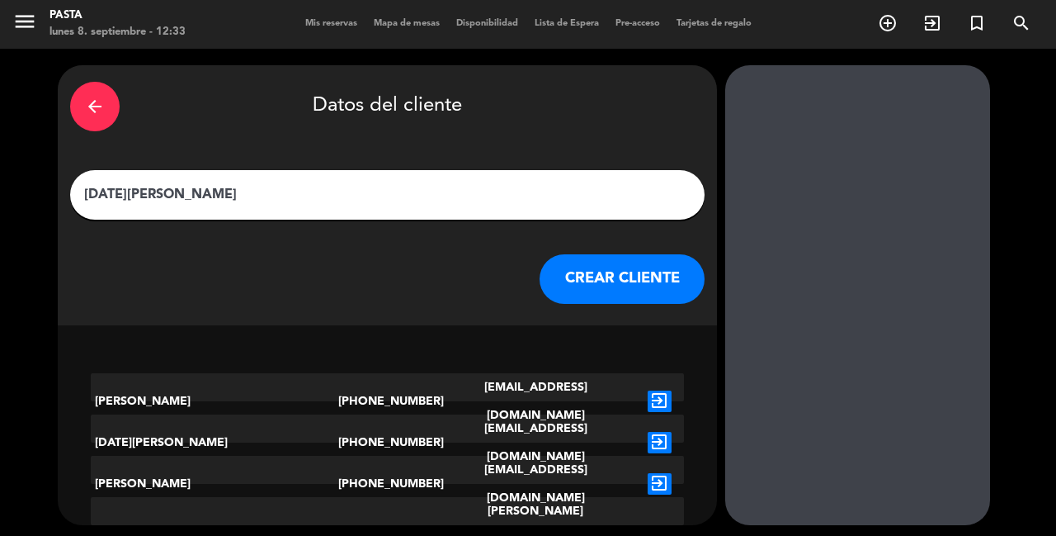
click at [648, 390] on icon "exit_to_app" at bounding box center [660, 400] width 24 height 21
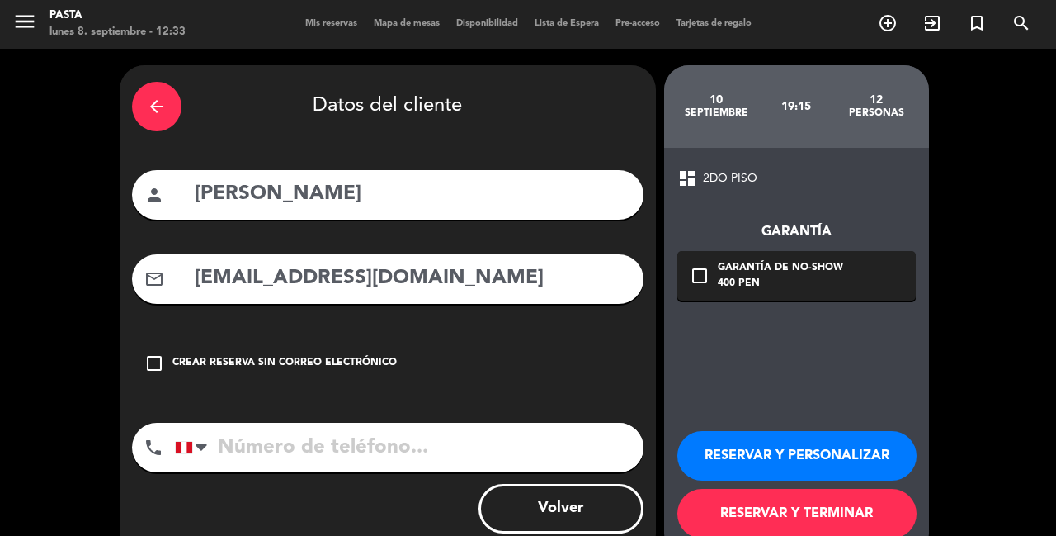
type input "[PHONE_NUMBER]"
click at [817, 267] on div "check_box_outline_blank Garantía de no-show 400 PEN" at bounding box center [797, 276] width 238 height 50
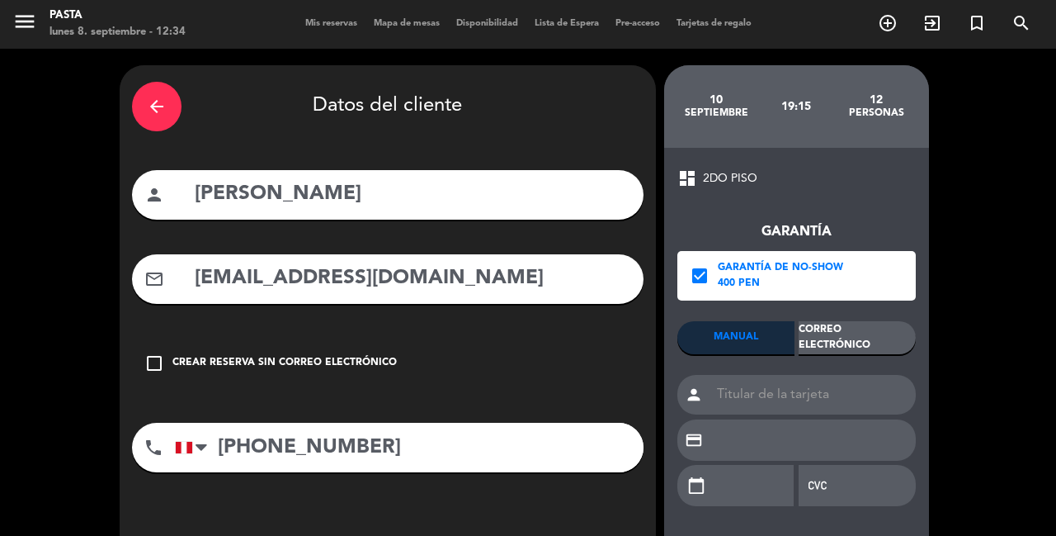
click at [892, 338] on div "Correo Electrónico" at bounding box center [857, 337] width 117 height 33
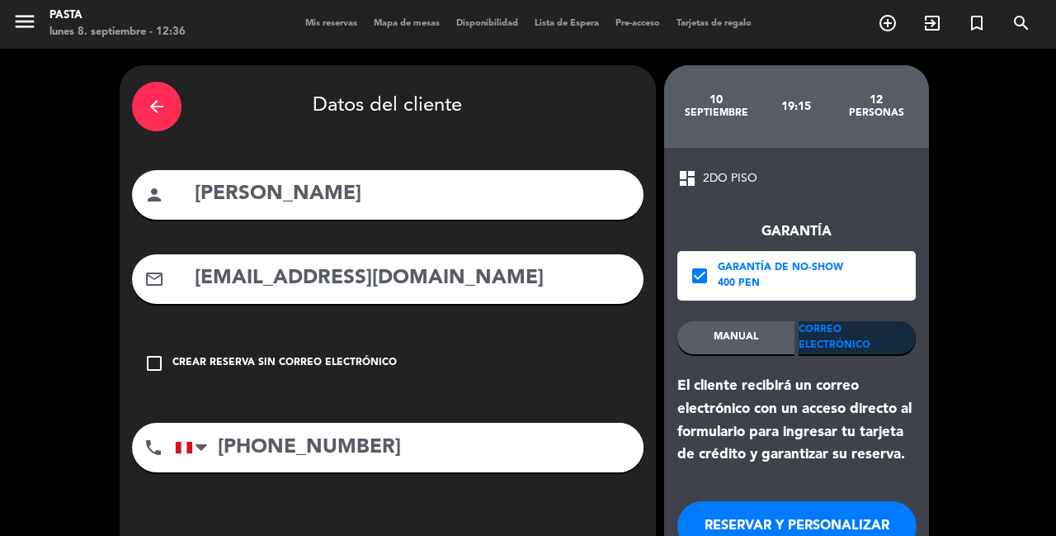
click at [808, 501] on button "RESERVAR Y PERSONALIZAR" at bounding box center [797, 526] width 239 height 50
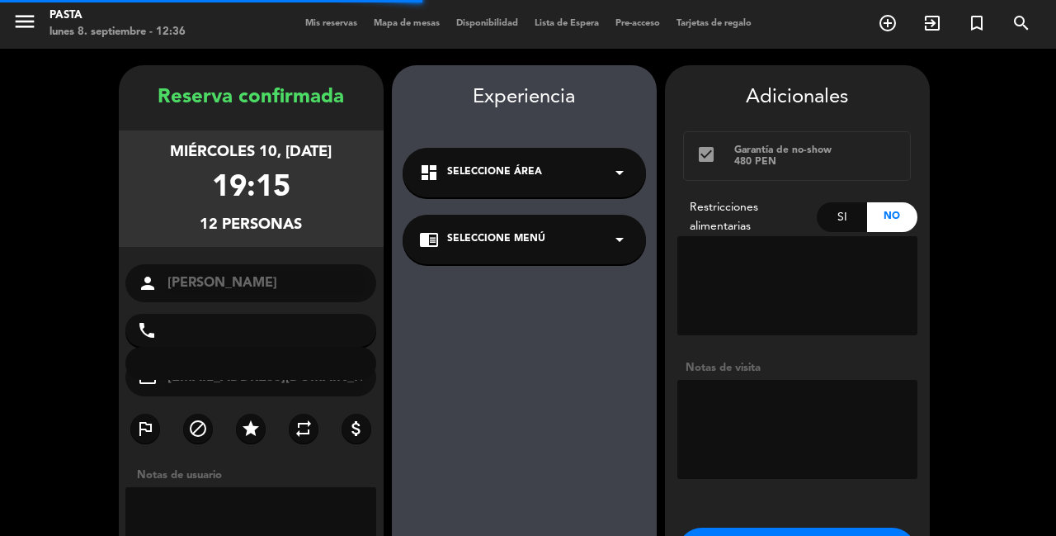
type input "[PHONE_NUMBER]"
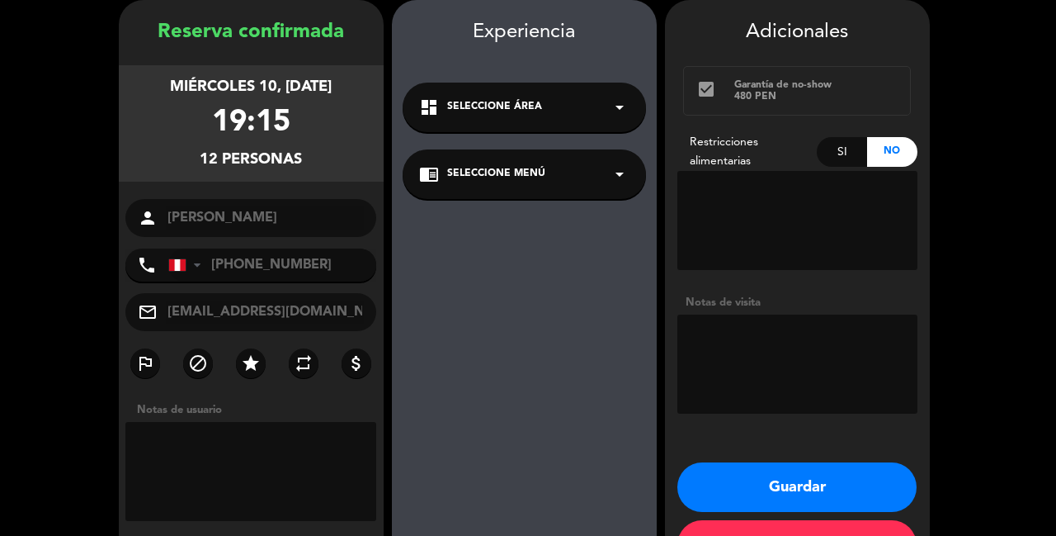
click at [758, 471] on button "Guardar" at bounding box center [797, 487] width 239 height 50
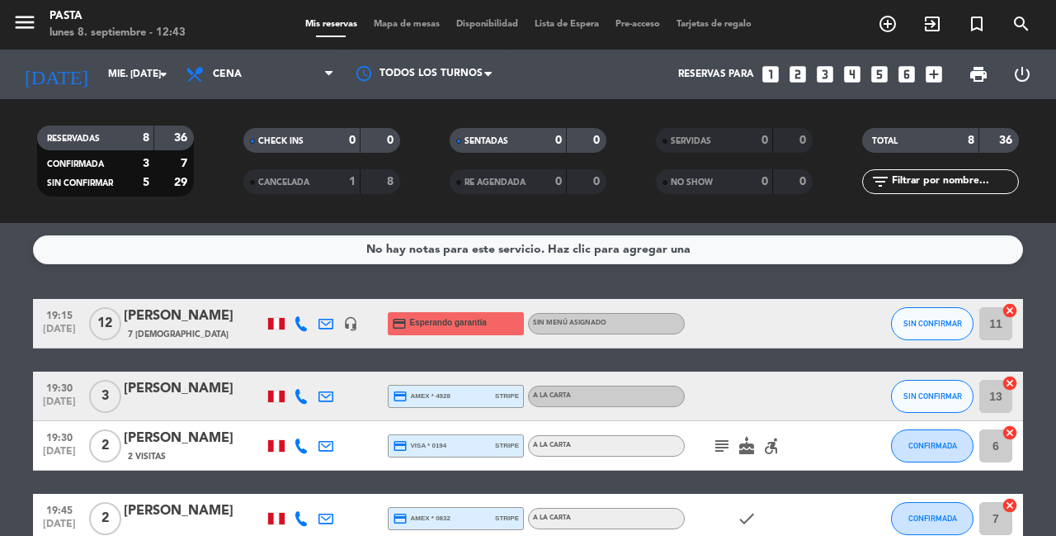
click at [164, 308] on div "[PERSON_NAME]" at bounding box center [194, 315] width 140 height 21
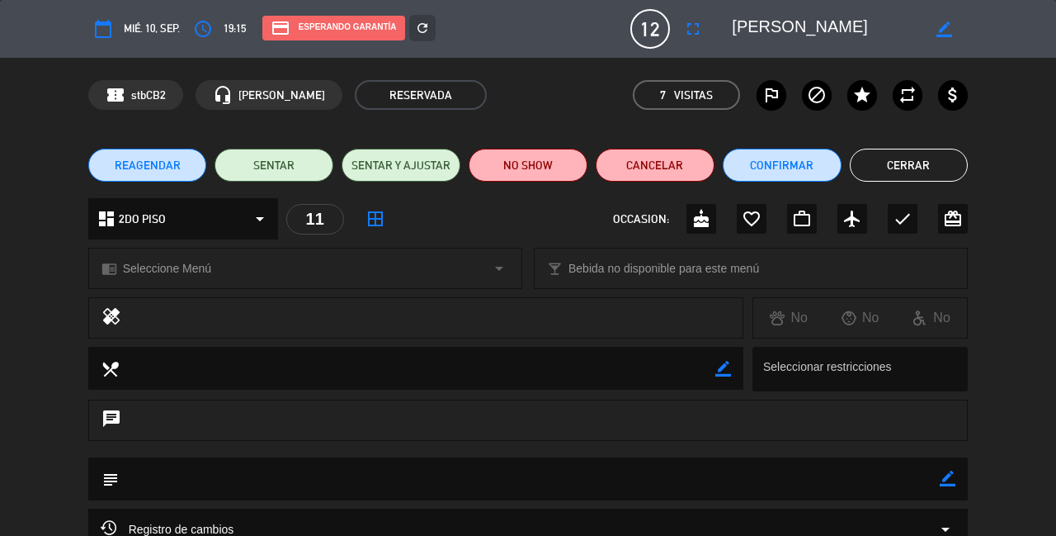
click at [367, 221] on icon "border_all" at bounding box center [376, 219] width 20 height 20
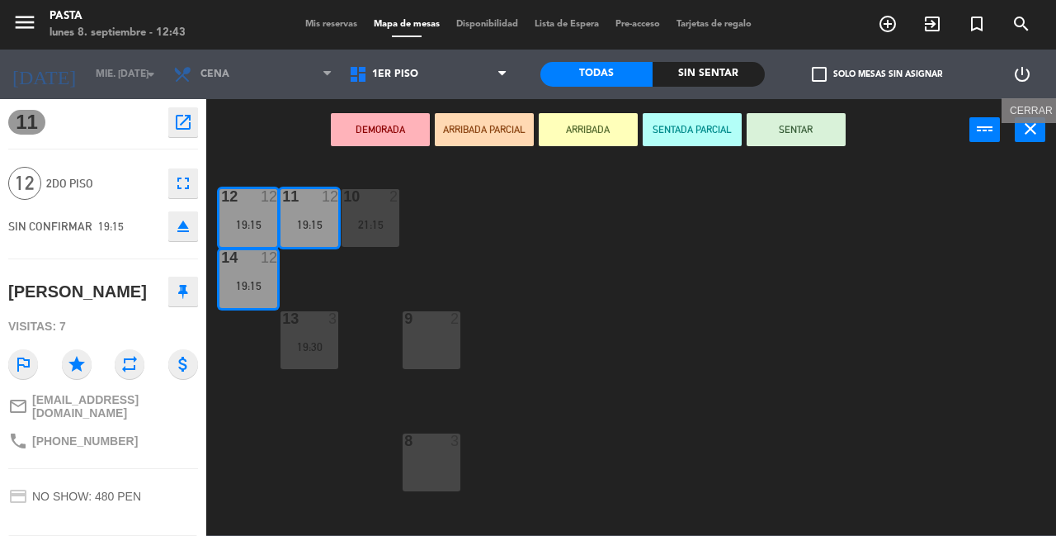
click at [1038, 134] on icon "close" at bounding box center [1031, 129] width 20 height 20
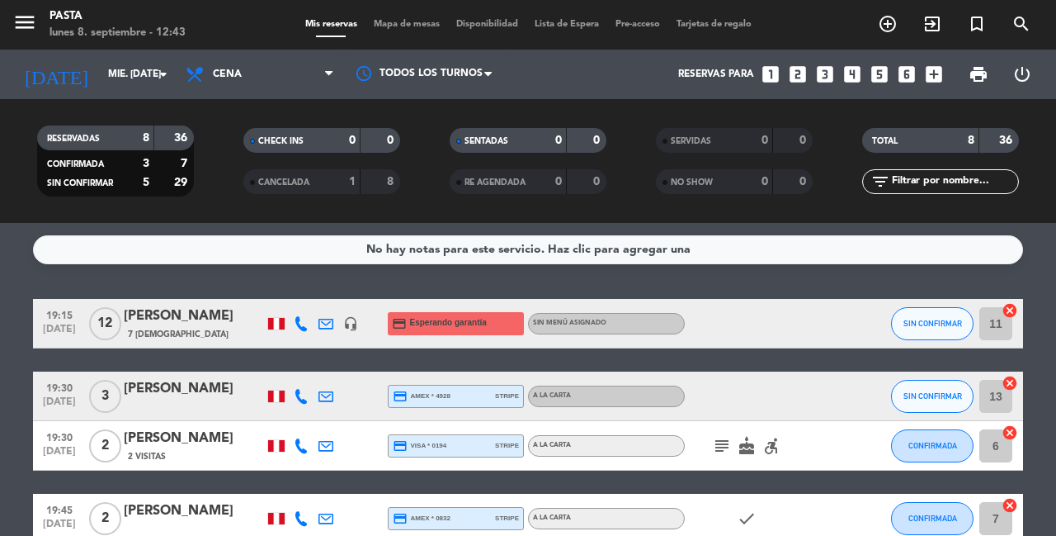
click at [347, 316] on icon "headset_mic" at bounding box center [350, 323] width 15 height 15
click at [269, 281] on div "No hay notas para este servicio. Haz clic para agregar una 19:15 [DATE] [PERSON…" at bounding box center [528, 379] width 1056 height 313
click at [863, 77] on icon "looks_4" at bounding box center [852, 74] width 21 height 21
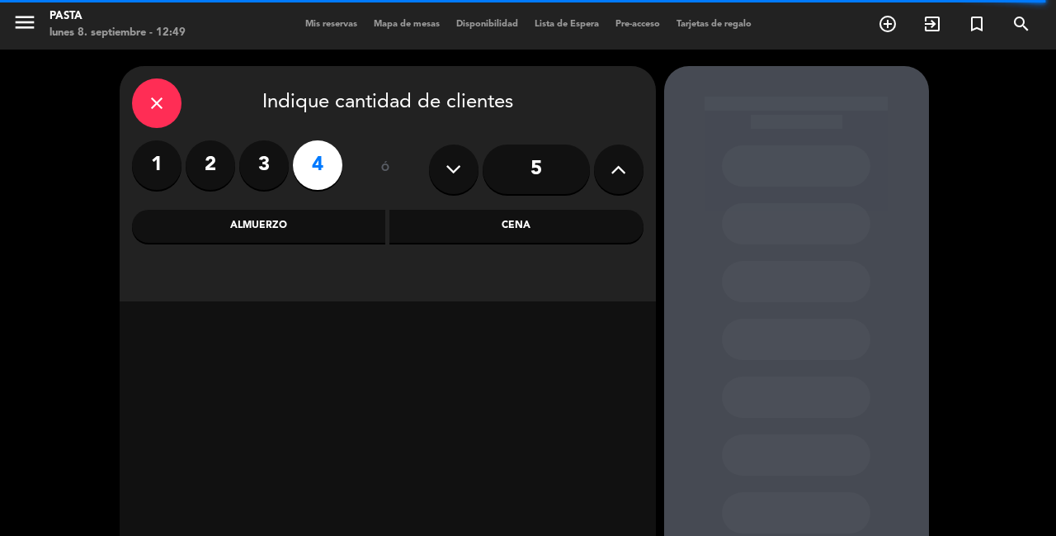
click at [416, 227] on div "Cena" at bounding box center [517, 226] width 254 height 33
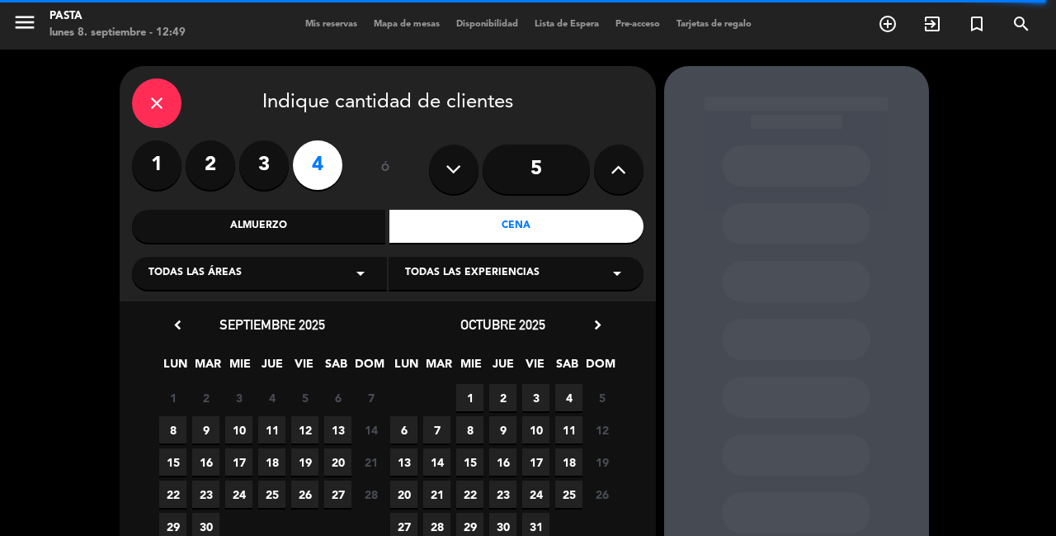
click at [166, 420] on span "8" at bounding box center [172, 429] width 27 height 27
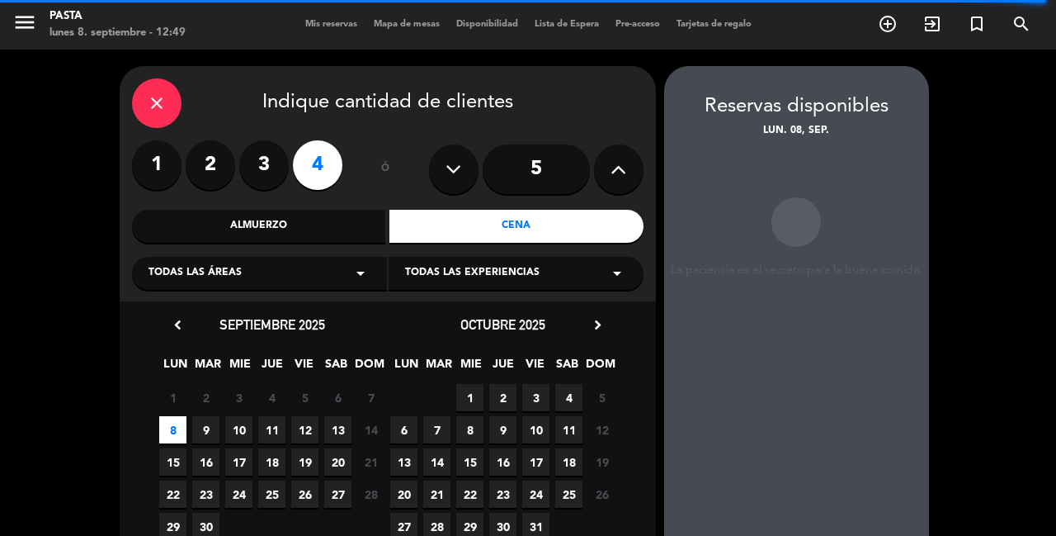
scroll to position [66, 0]
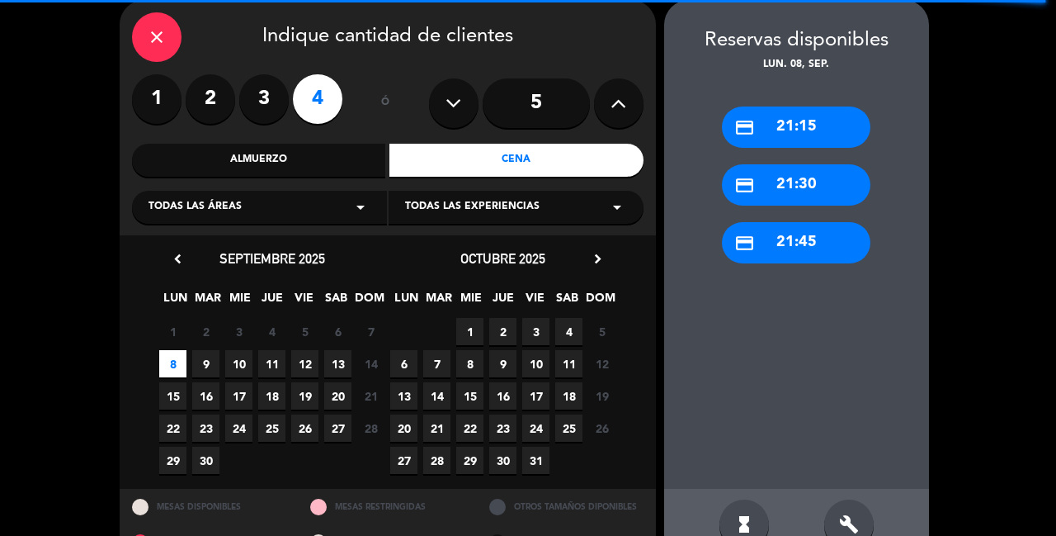
click at [163, 34] on icon "close" at bounding box center [157, 37] width 20 height 20
